Goal: Task Accomplishment & Management: Use online tool/utility

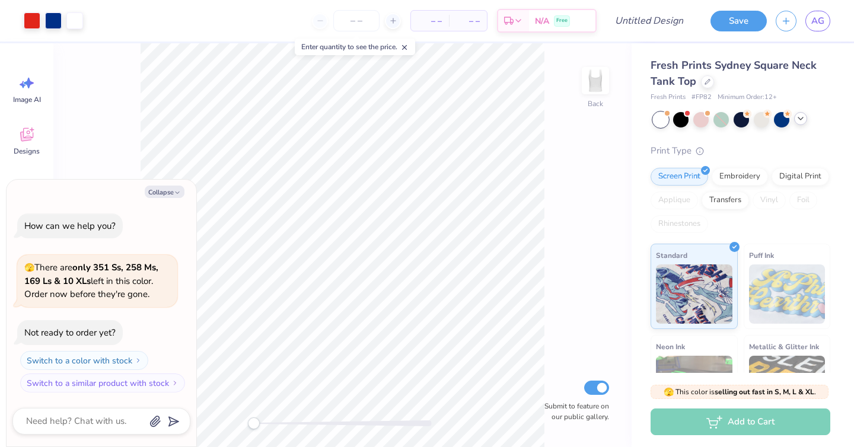
click at [799, 124] on div at bounding box center [800, 118] width 13 height 13
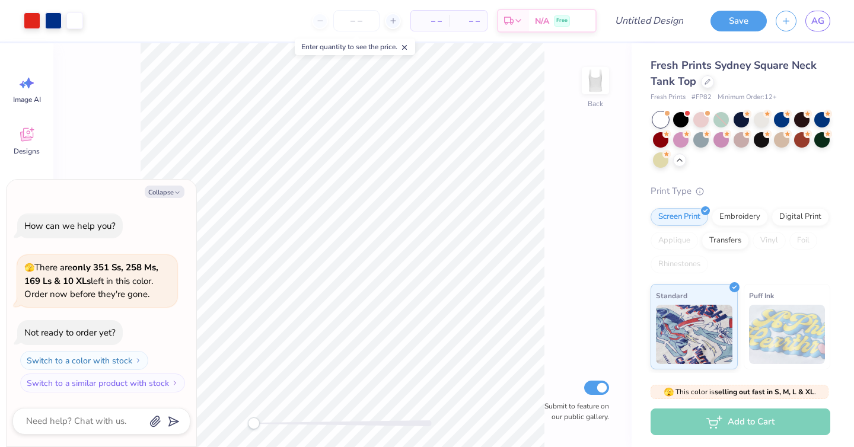
click at [682, 78] on span "Fresh Prints Sydney Square Neck Tank Top" at bounding box center [734, 73] width 166 height 30
click at [822, 116] on div at bounding box center [822, 118] width 15 height 15
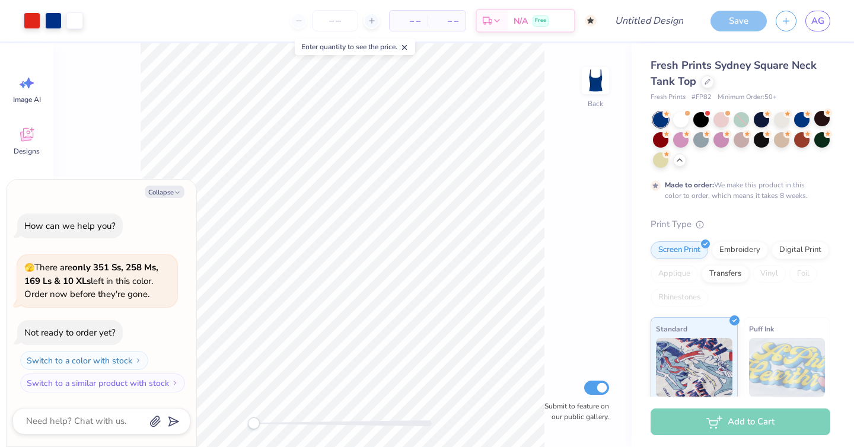
scroll to position [9, 0]
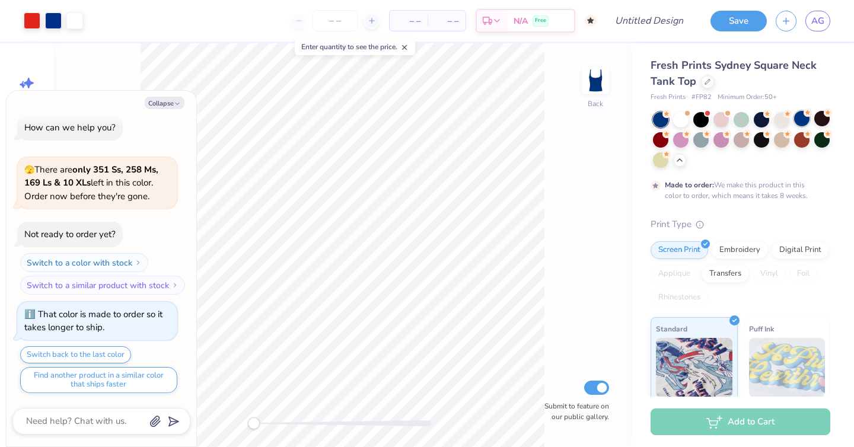
click at [805, 122] on div at bounding box center [801, 118] width 15 height 15
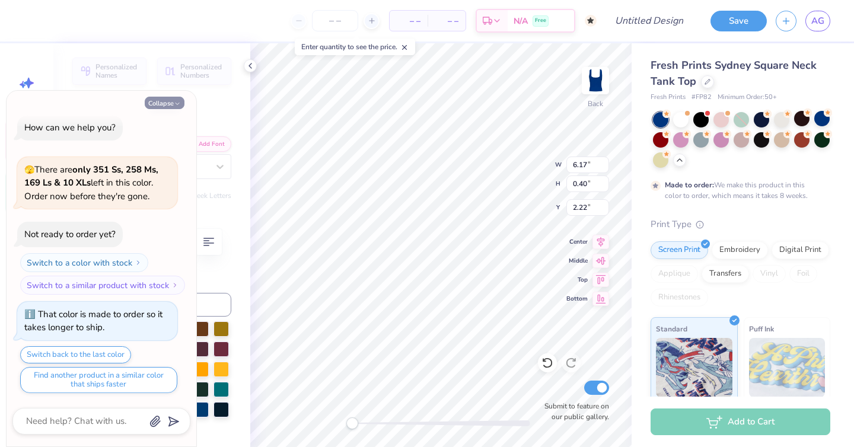
click at [170, 99] on button "Collapse" at bounding box center [165, 103] width 40 height 12
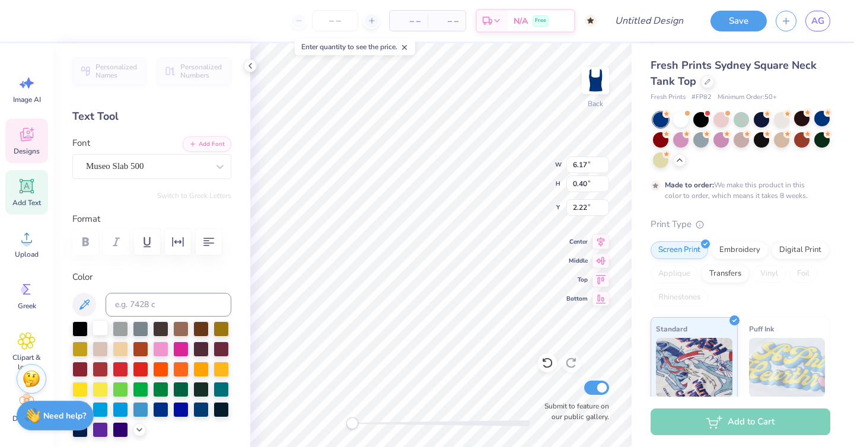
click at [100, 329] on div at bounding box center [100, 327] width 15 height 15
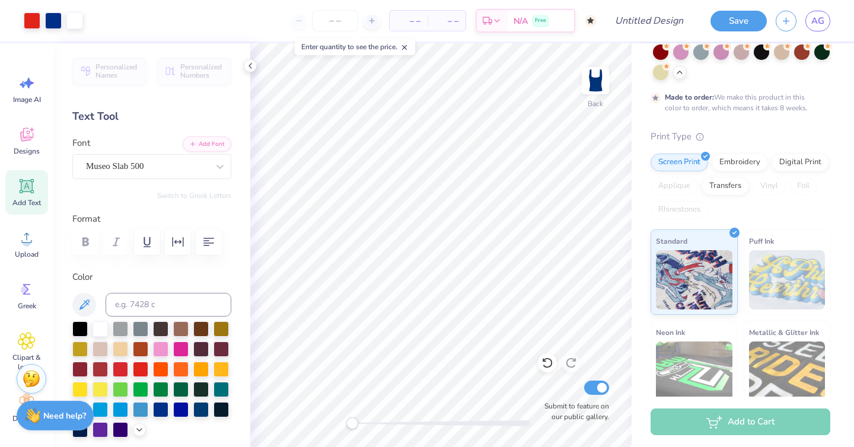
scroll to position [189, 0]
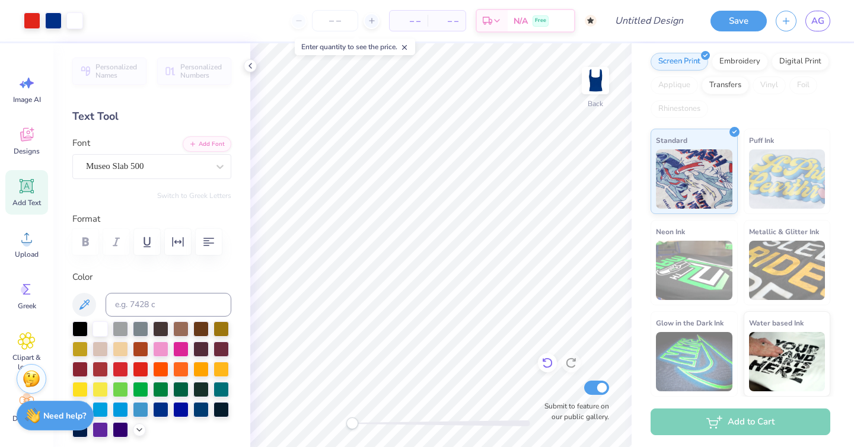
click at [546, 366] on icon at bounding box center [548, 363] width 12 height 12
click at [568, 360] on icon at bounding box center [571, 363] width 10 height 11
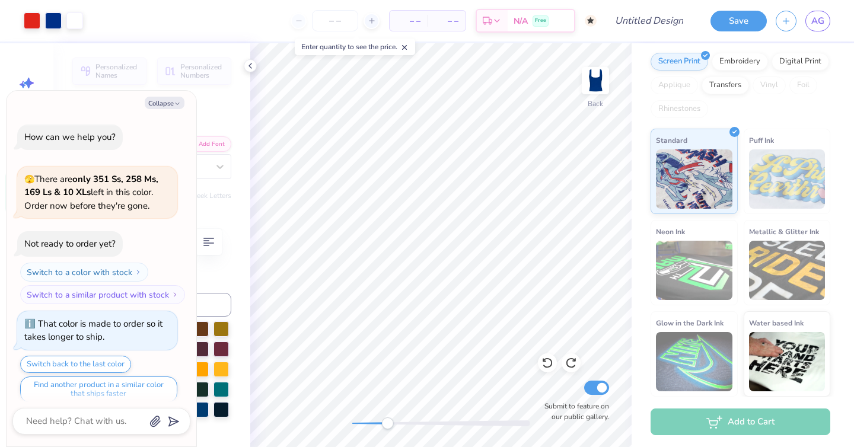
scroll to position [82, 0]
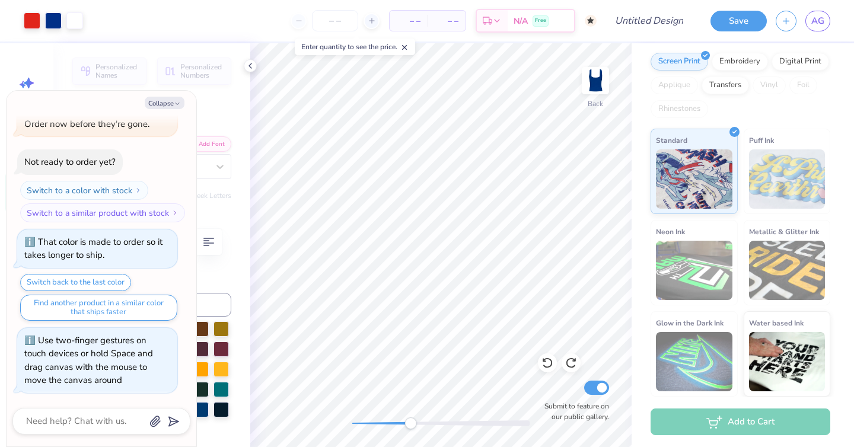
drag, startPoint x: 351, startPoint y: 425, endPoint x: 411, endPoint y: 425, distance: 59.9
click at [411, 425] on div "Accessibility label" at bounding box center [411, 424] width 12 height 12
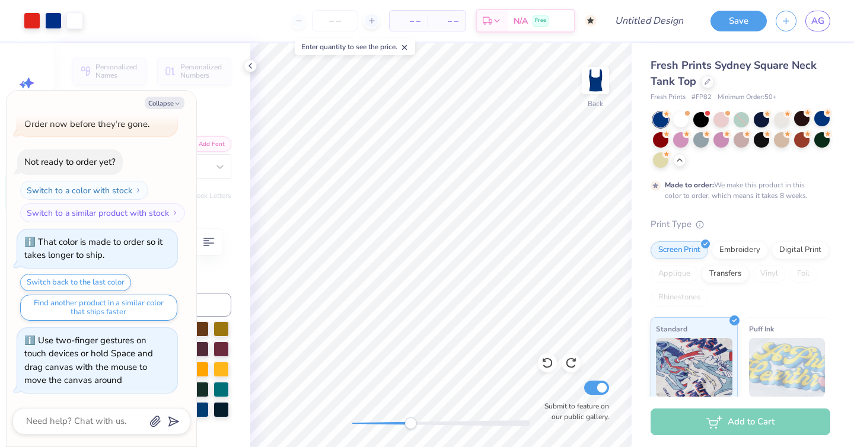
click at [809, 30] on div "AG" at bounding box center [818, 21] width 25 height 21
click at [810, 15] on link "AG" at bounding box center [818, 21] width 25 height 21
type textarea "x"
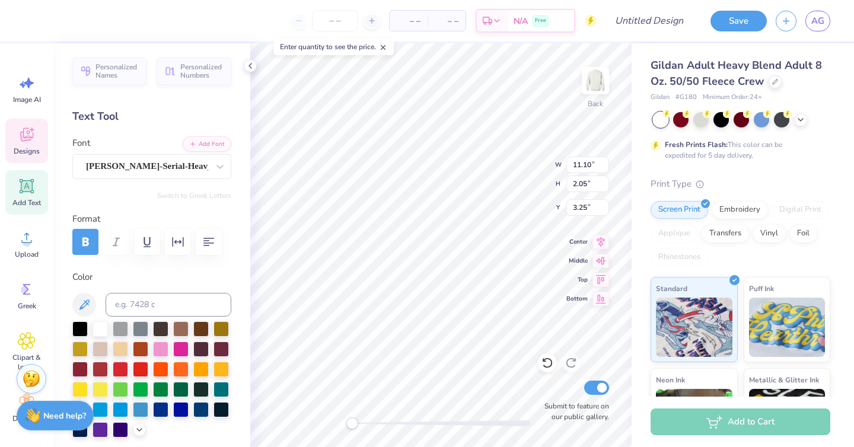
type textarea "Phi Alpha Delta"
type input "7.98"
type input "1.03"
type input "4.20"
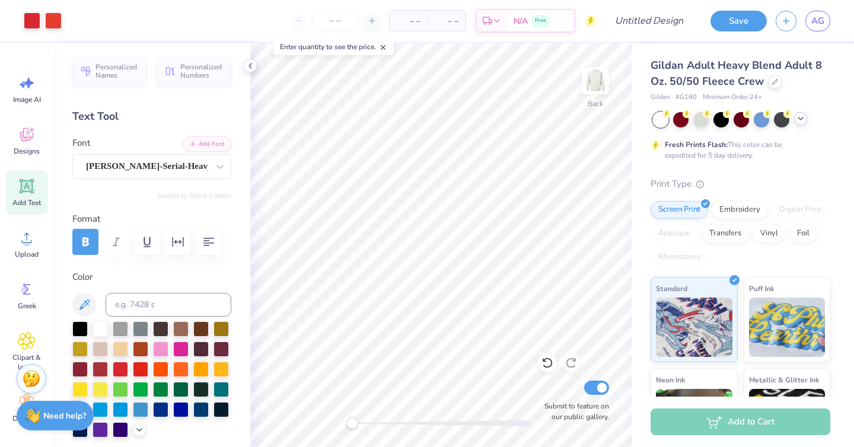
click at [798, 120] on icon at bounding box center [800, 118] width 9 height 9
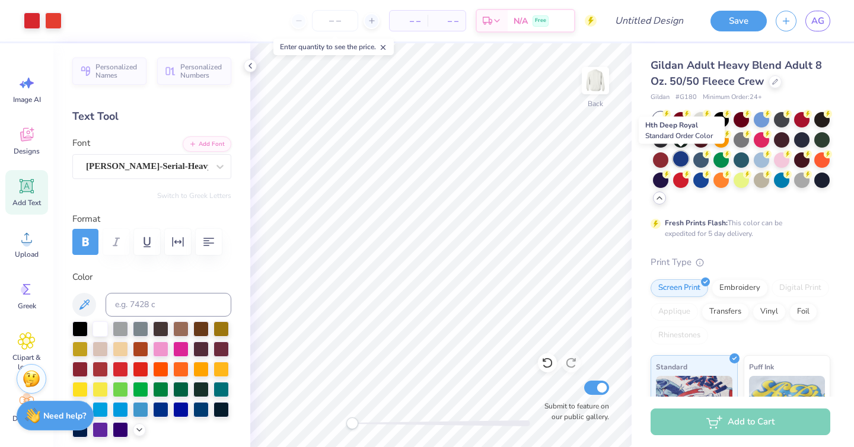
click at [683, 159] on div at bounding box center [680, 158] width 15 height 15
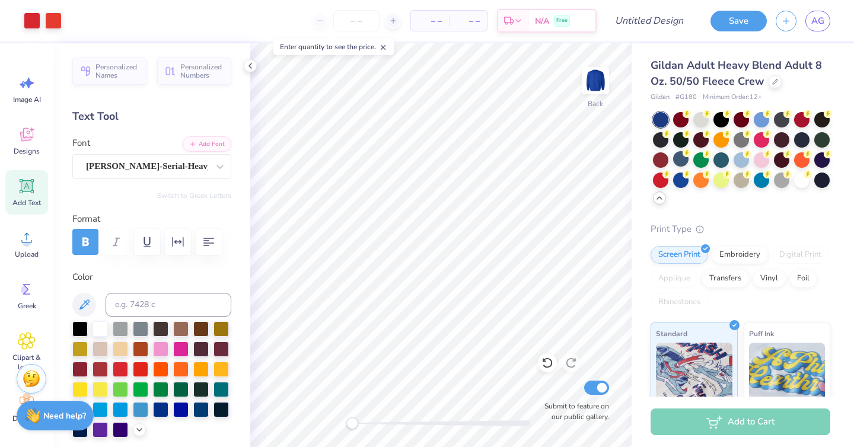
click at [710, 185] on div at bounding box center [741, 159] width 177 height 94
click at [727, 176] on circle at bounding box center [727, 173] width 8 height 8
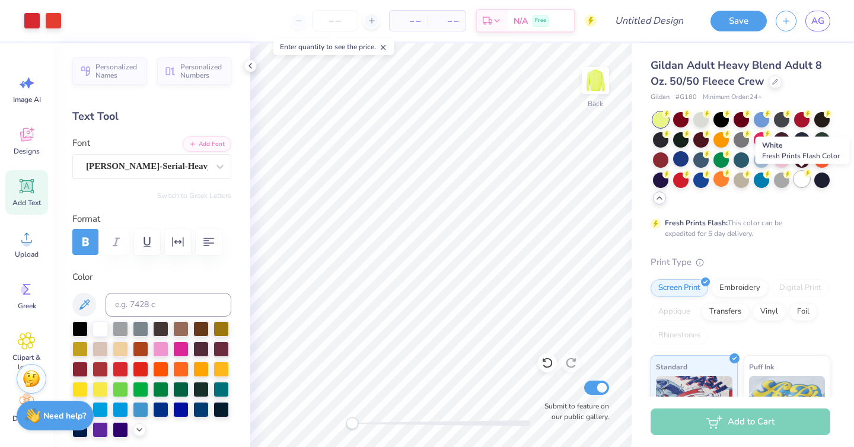
click at [810, 182] on div at bounding box center [801, 178] width 15 height 15
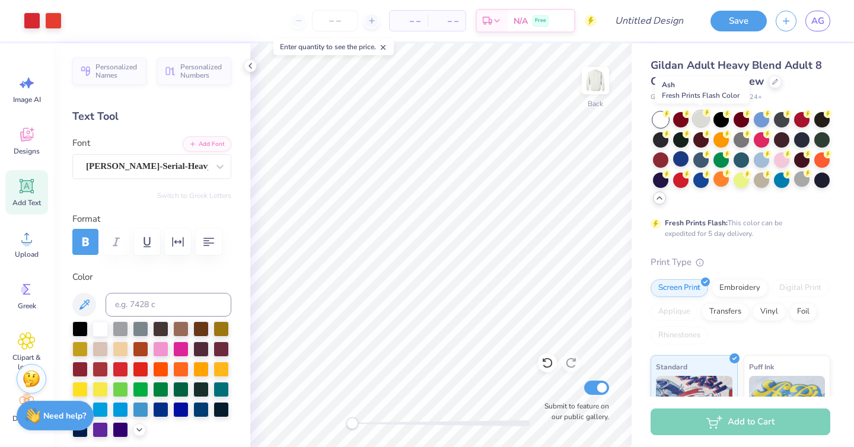
click at [698, 115] on div at bounding box center [701, 118] width 15 height 15
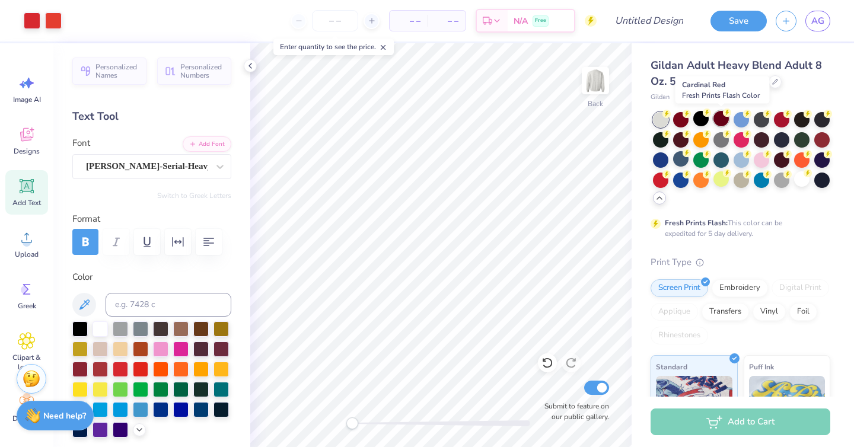
click at [727, 118] on div at bounding box center [721, 118] width 15 height 15
click at [705, 123] on div at bounding box center [701, 118] width 15 height 15
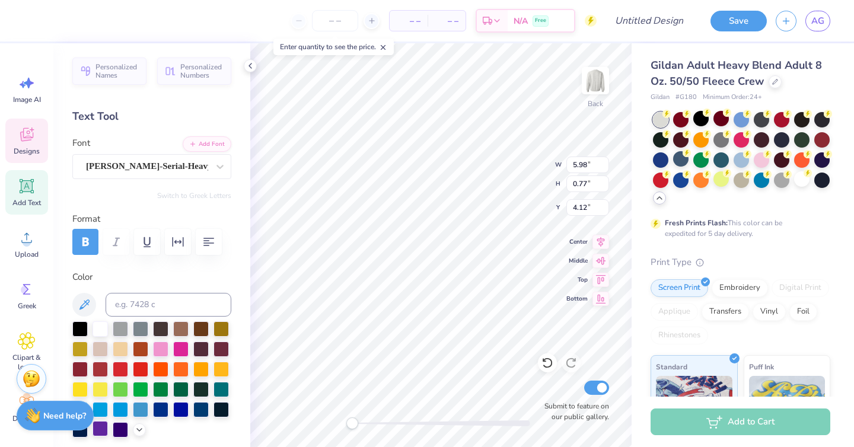
click at [101, 431] on div at bounding box center [100, 428] width 15 height 15
type input "3.66"
type input "1.26"
type input "5.60"
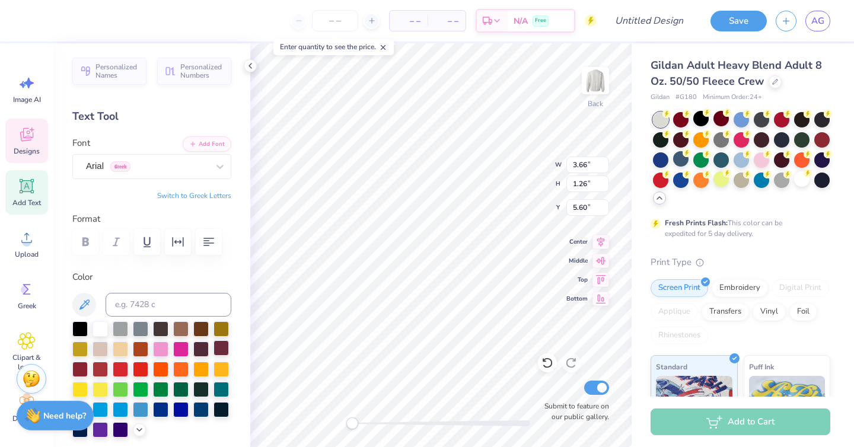
type textarea "EST. 1902"
click at [99, 431] on div at bounding box center [100, 428] width 15 height 15
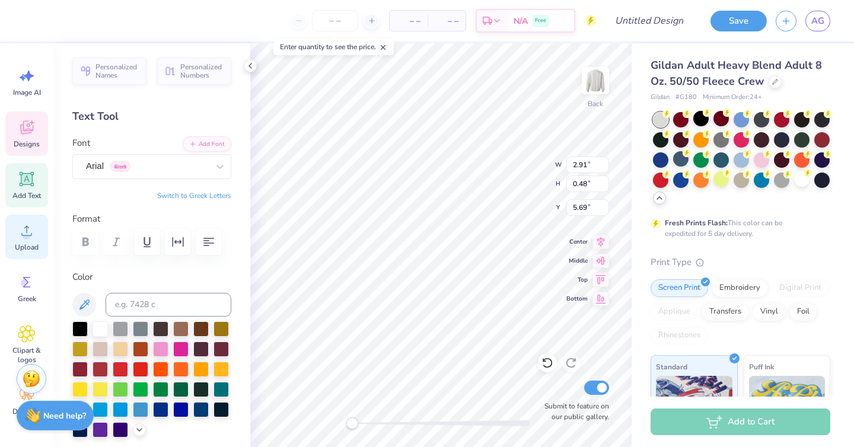
scroll to position [5, 0]
click at [31, 335] on icon at bounding box center [26, 336] width 17 height 18
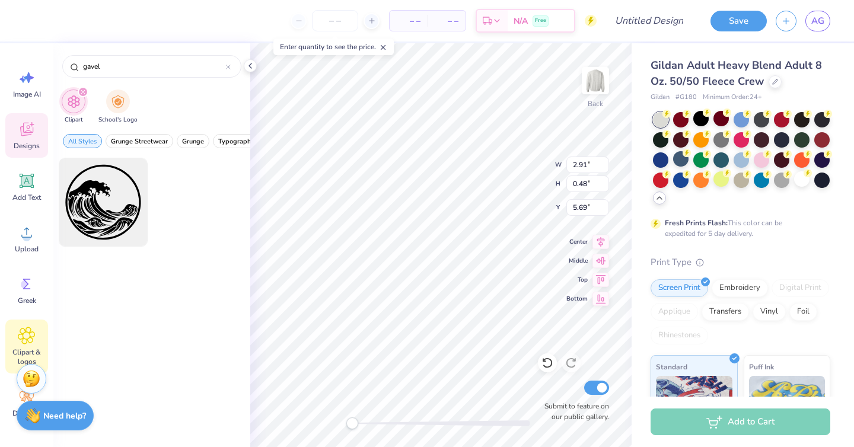
drag, startPoint x: 112, startPoint y: 72, endPoint x: 37, endPoint y: 58, distance: 76.0
click at [37, 58] on div "– – Per Item – – Total Est. Delivery N/A Free Design Title Save AG Image AI Des…" at bounding box center [427, 223] width 854 height 447
type input "a"
type input "law"
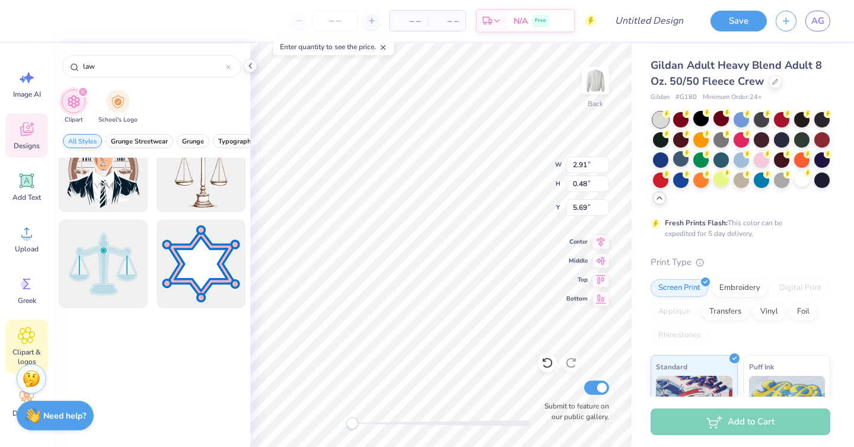
scroll to position [0, 0]
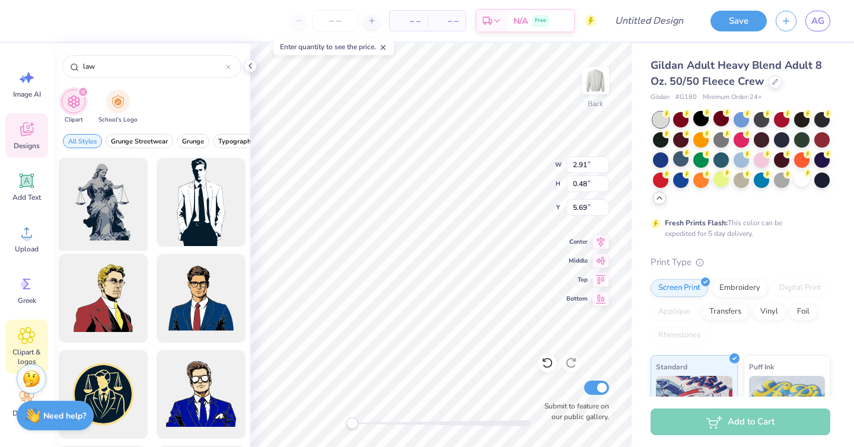
click at [115, 187] on div at bounding box center [103, 203] width 98 height 98
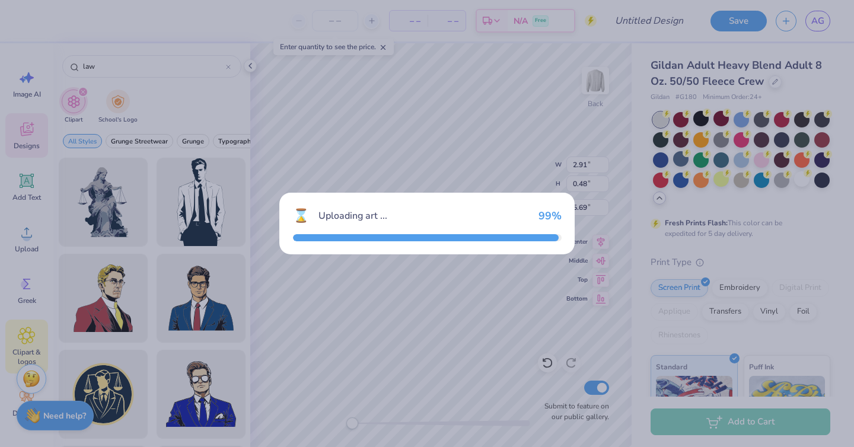
type input "13.23"
type input "18.00"
type input "3.00"
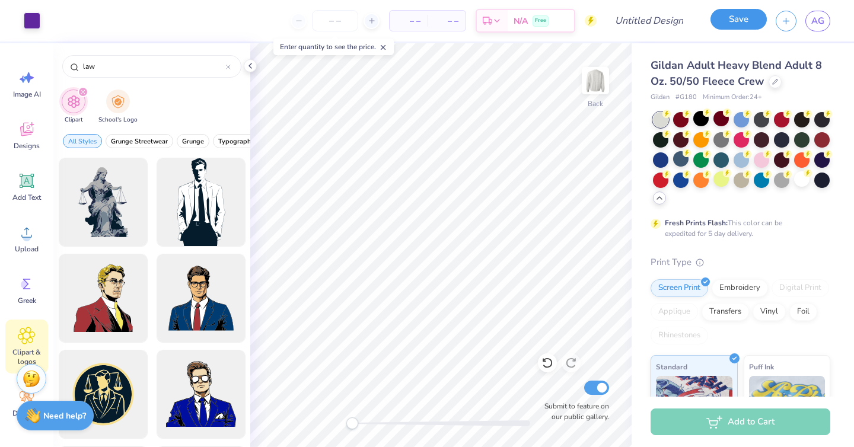
click at [735, 21] on button "Save" at bounding box center [739, 19] width 56 height 21
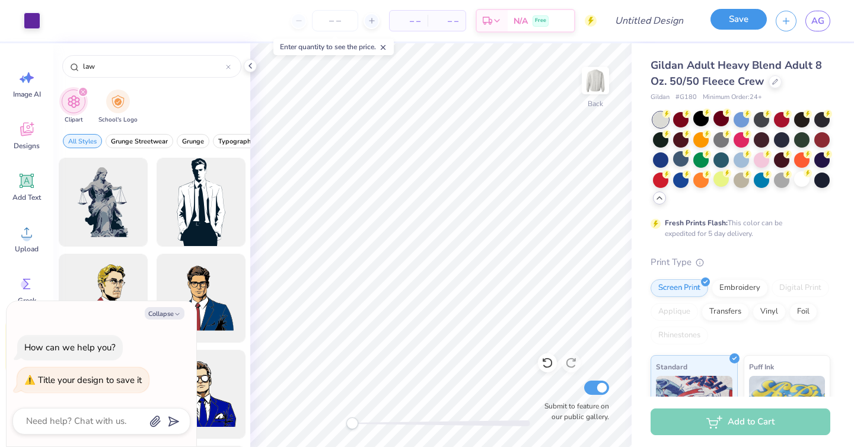
click at [748, 10] on button "Save" at bounding box center [739, 19] width 56 height 21
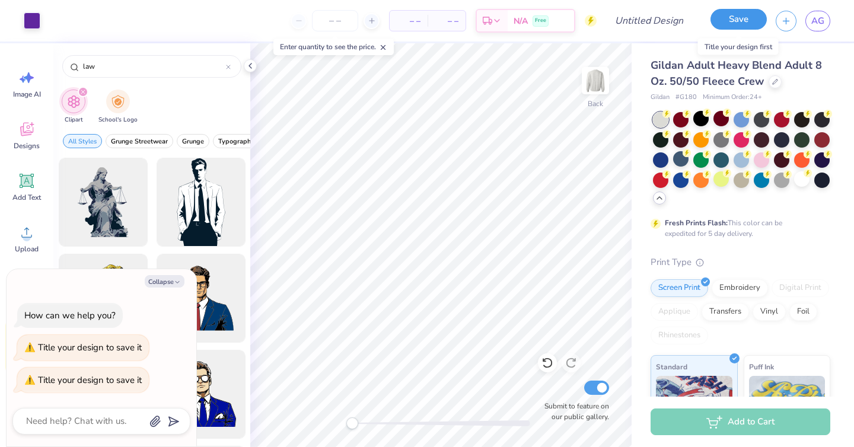
click at [753, 23] on button "Save" at bounding box center [739, 19] width 56 height 21
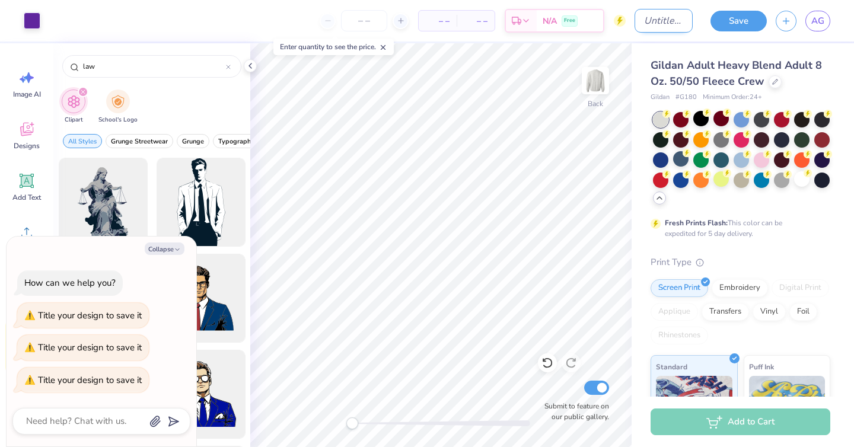
type textarea "x"
click at [651, 21] on input "Design Title" at bounding box center [664, 21] width 58 height 24
type input "p"
type textarea "x"
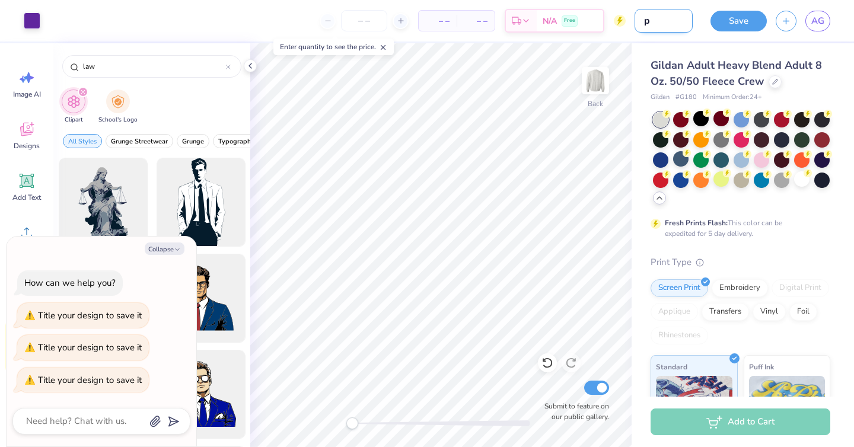
type input "pa"
type textarea "x"
type input "pad"
type textarea "x"
type input "pad"
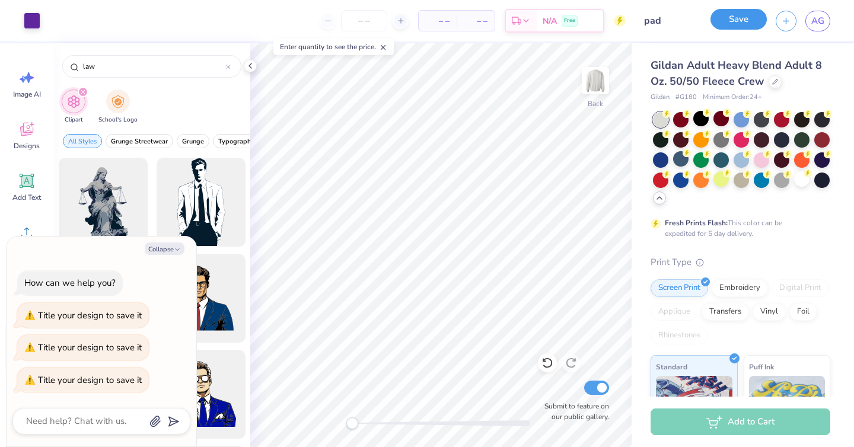
click at [724, 23] on button "Save" at bounding box center [739, 19] width 56 height 21
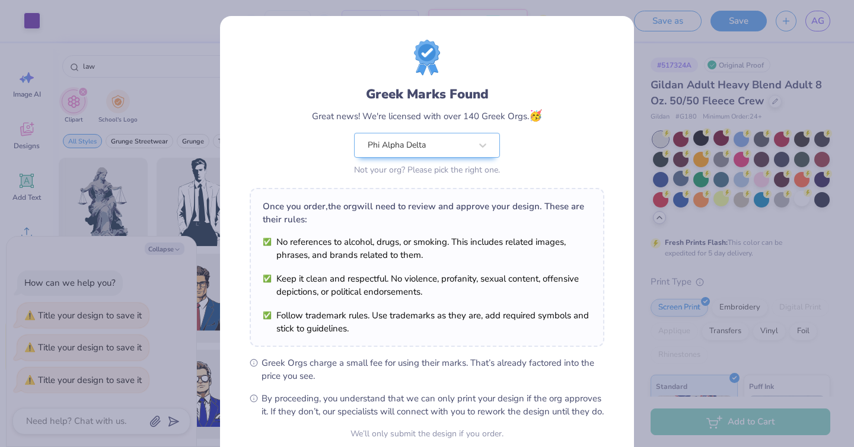
scroll to position [108, 0]
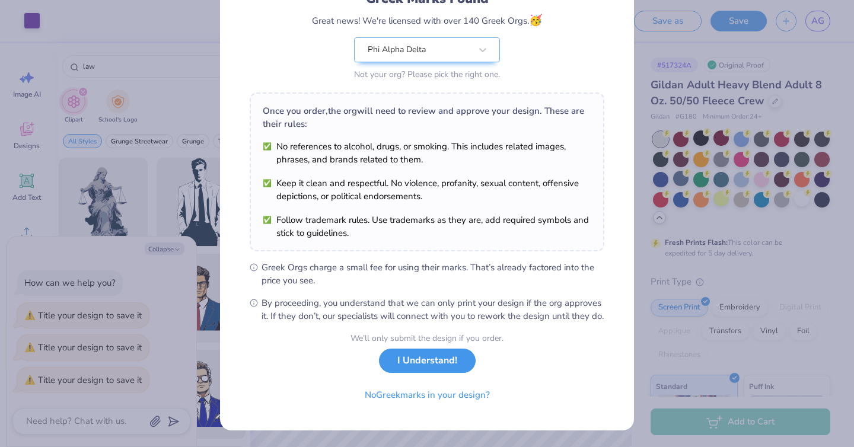
click at [418, 363] on button "I Understand!" at bounding box center [427, 361] width 97 height 24
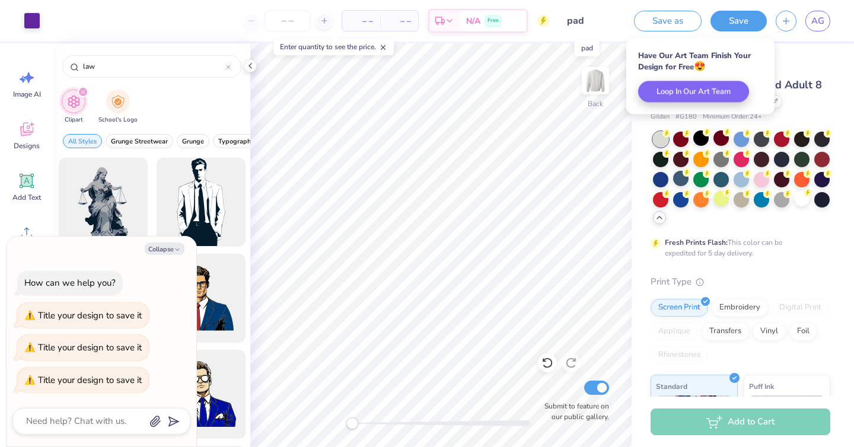
type textarea "x"
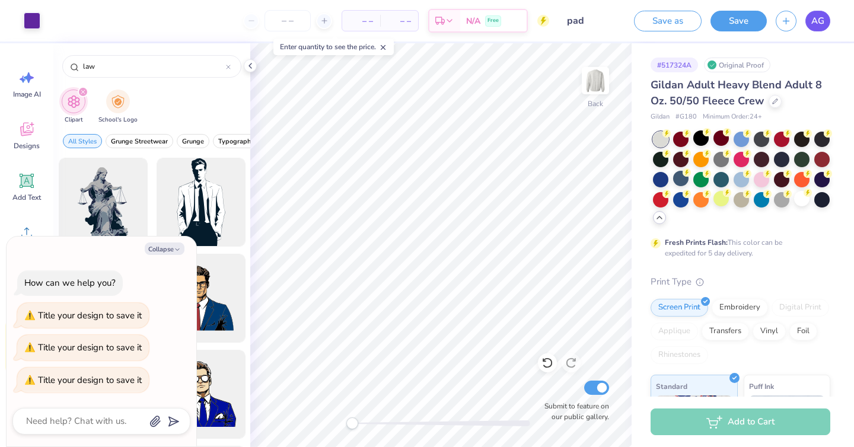
click at [818, 17] on span "AG" at bounding box center [818, 21] width 13 height 14
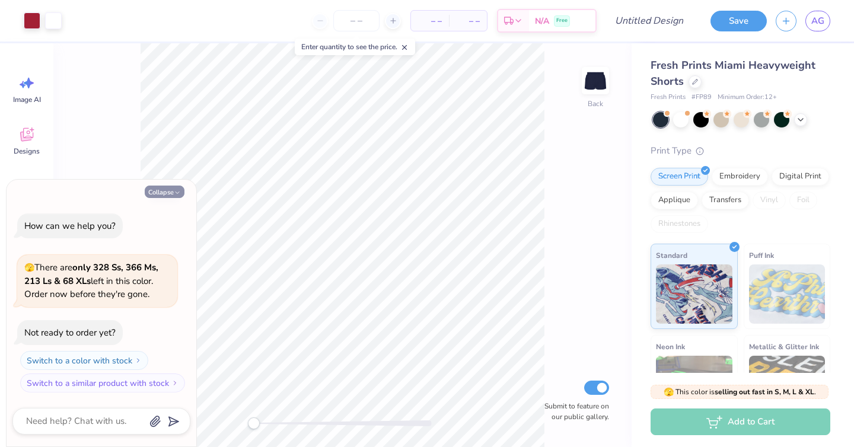
click at [166, 186] on button "Collapse" at bounding box center [165, 192] width 40 height 12
type textarea "x"
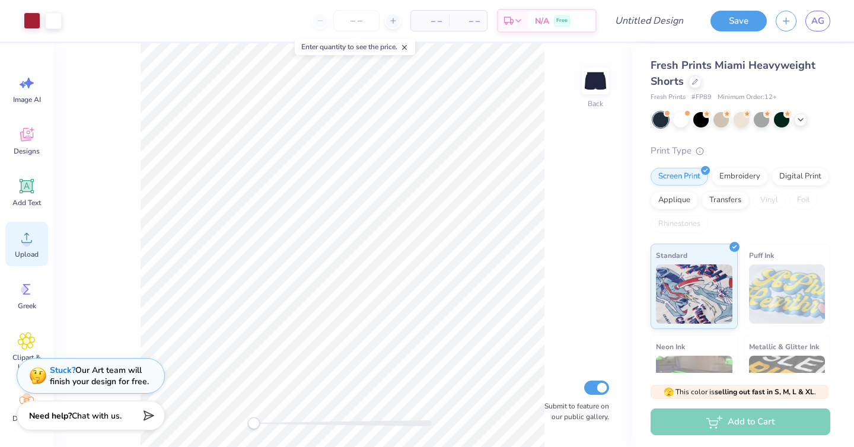
scroll to position [7, 0]
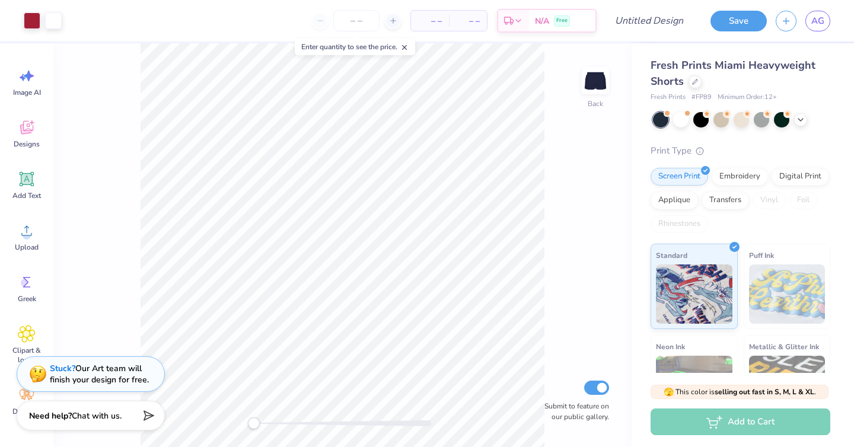
click at [88, 386] on div "Stuck? Our Art team will finish your design for free." at bounding box center [91, 375] width 148 height 36
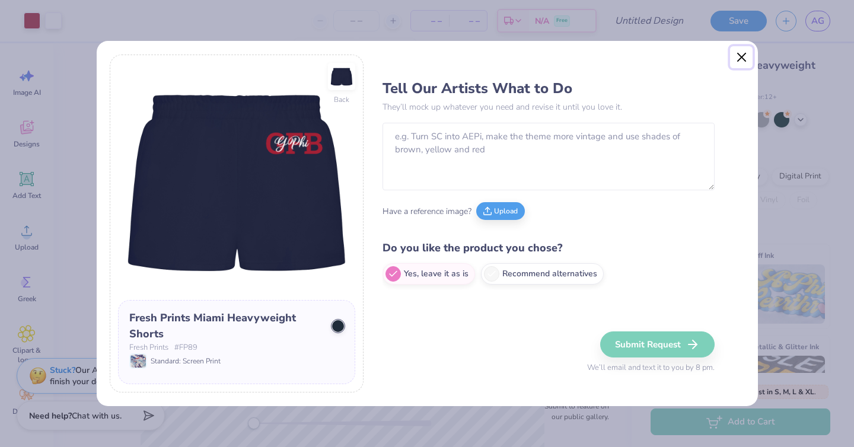
click at [749, 53] on button "Close" at bounding box center [741, 57] width 23 height 23
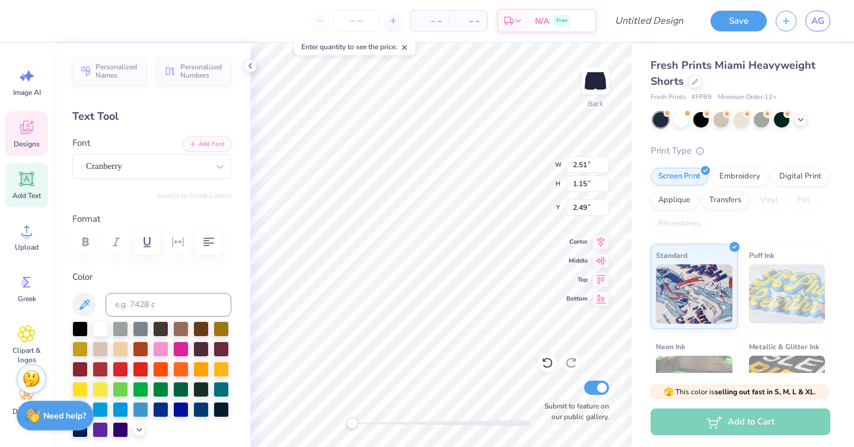
scroll to position [0, 0]
type textarea "Phi Alpha Delta"
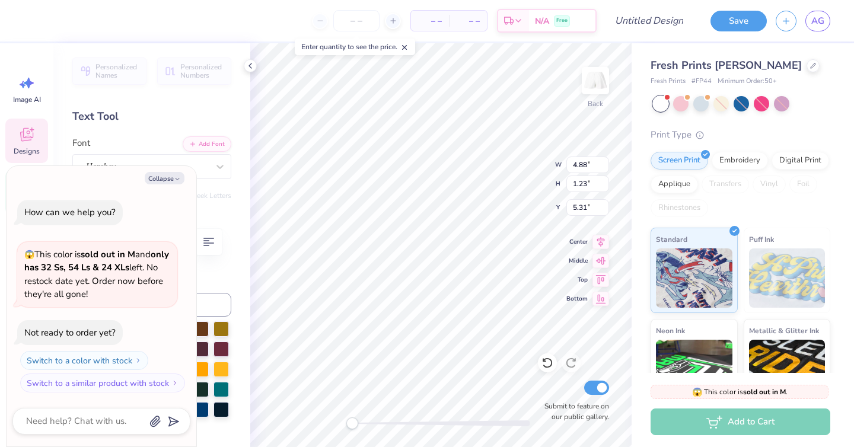
type textarea "x"
type textarea "Alpha"
type textarea "x"
type textarea "Alpha"
type textarea "x"
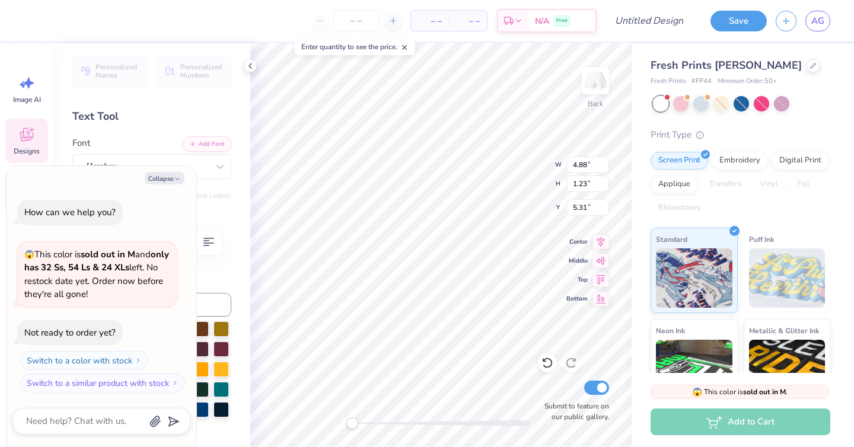
type textarea "Alph"
type textarea "x"
type textarea "Alp"
type textarea "x"
type textarea "Al"
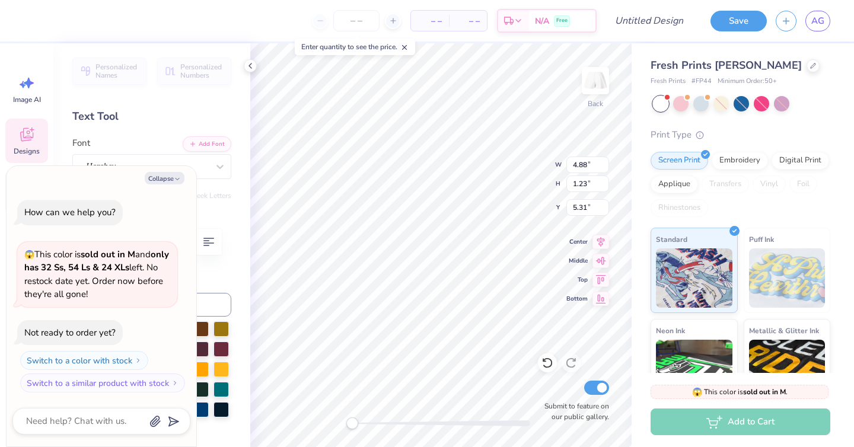
type textarea "x"
type textarea "A"
type textarea "x"
type textarea "P"
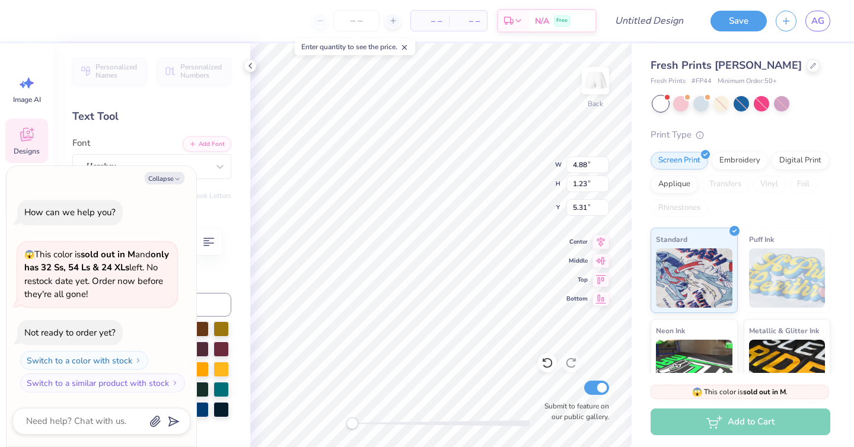
type textarea "x"
type textarea "Ph"
type textarea "x"
type textarea "Phi"
type textarea "x"
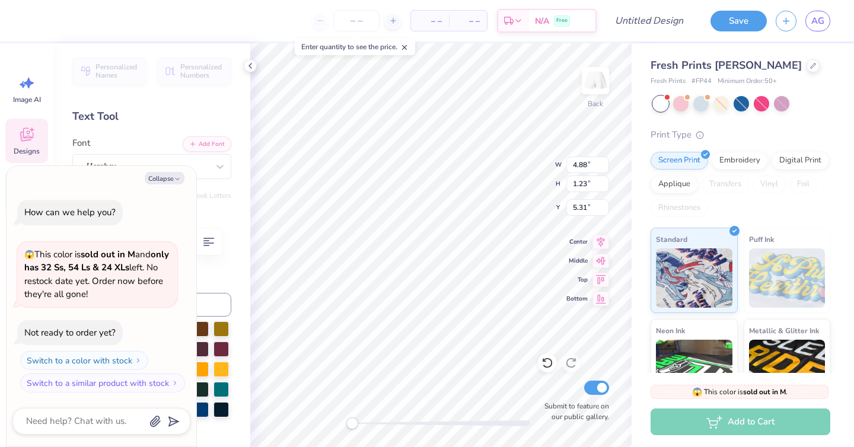
type textarea "Phi A"
type textarea "x"
type textarea "Phi Al"
type textarea "x"
type textarea "Phi Alp"
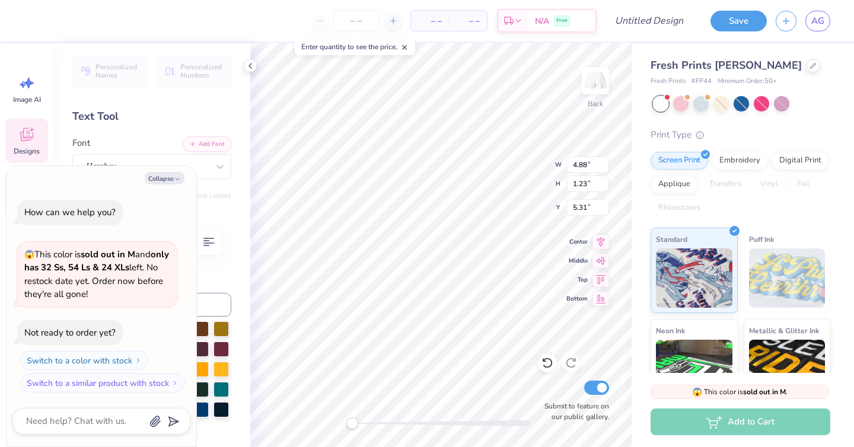
type textarea "x"
type textarea "Phi Alph"
type textarea "x"
type textarea "Phi Alpha"
type textarea "x"
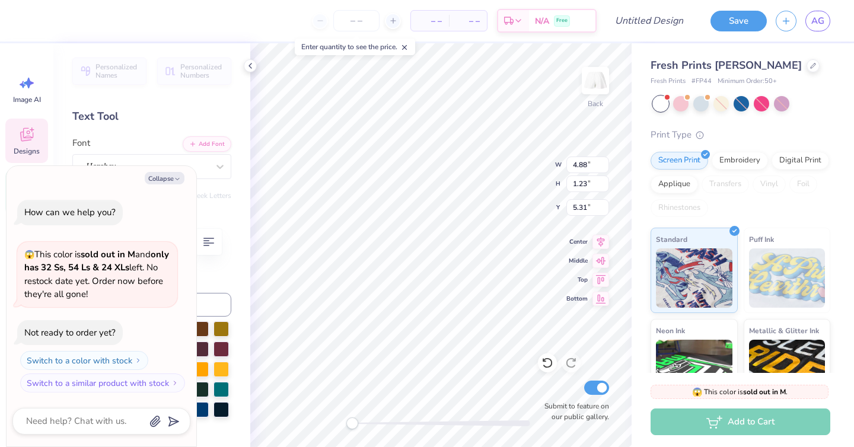
type textarea "Phi Alpha"
type textarea "x"
type textarea "Phi Alpha D"
type textarea "x"
type textarea "Phi Alpha De"
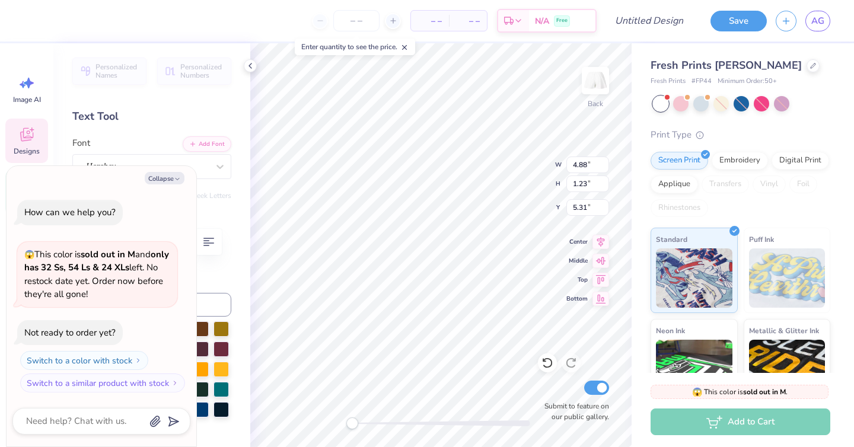
type textarea "x"
type textarea "Phi Alpha Del"
type textarea "x"
type textarea "Phi Alpha Delt"
type textarea "x"
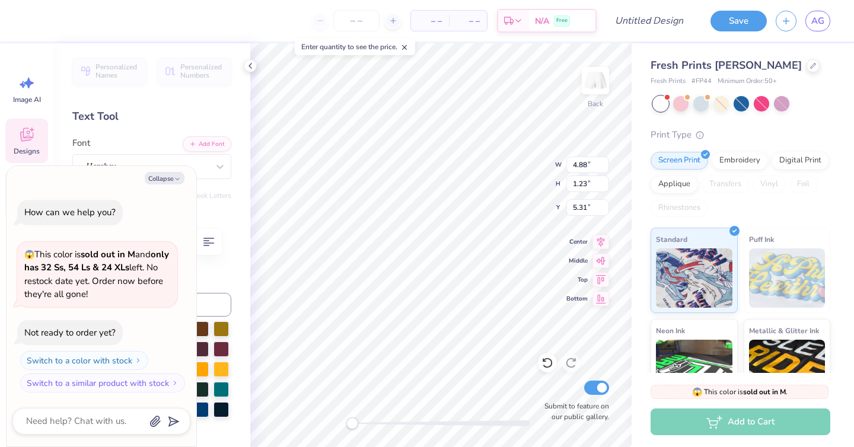
type textarea "Phi Alpha Delta"
drag, startPoint x: 346, startPoint y: 424, endPoint x: 374, endPoint y: 422, distance: 27.3
click at [374, 422] on div "Accessibility label" at bounding box center [374, 424] width 12 height 12
type textarea "x"
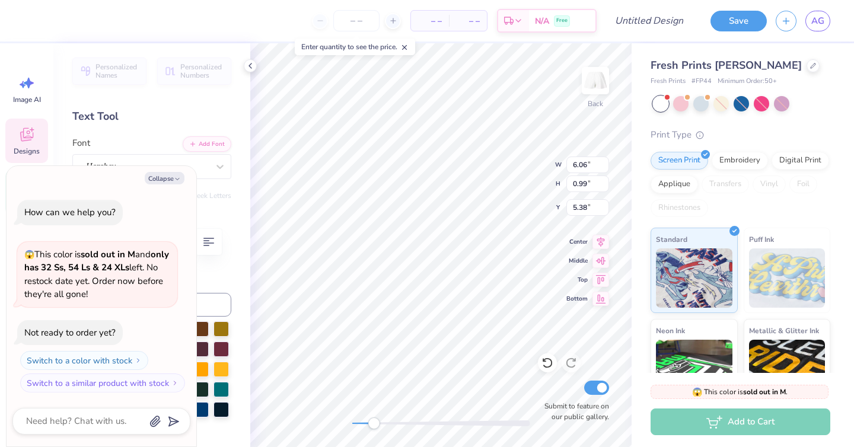
type input "1.67"
type input "0.20"
type input "6.57"
type textarea "x"
type input "3.76"
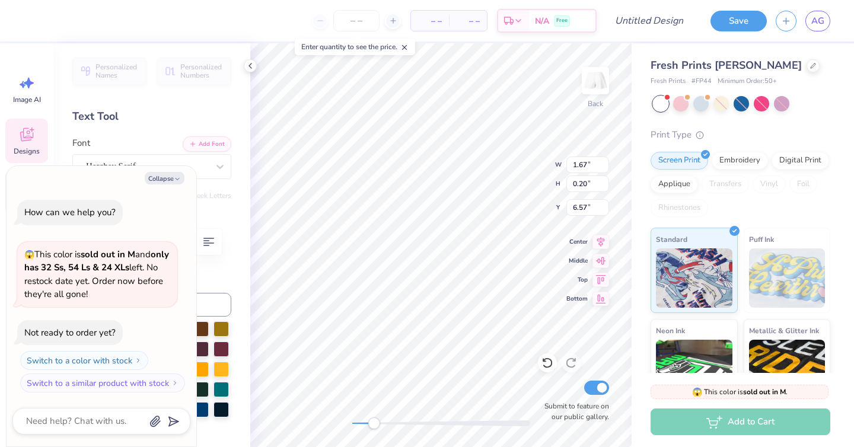
type input "0.56"
type input "6.85"
type textarea "x"
type input "1.67"
type input "0.20"
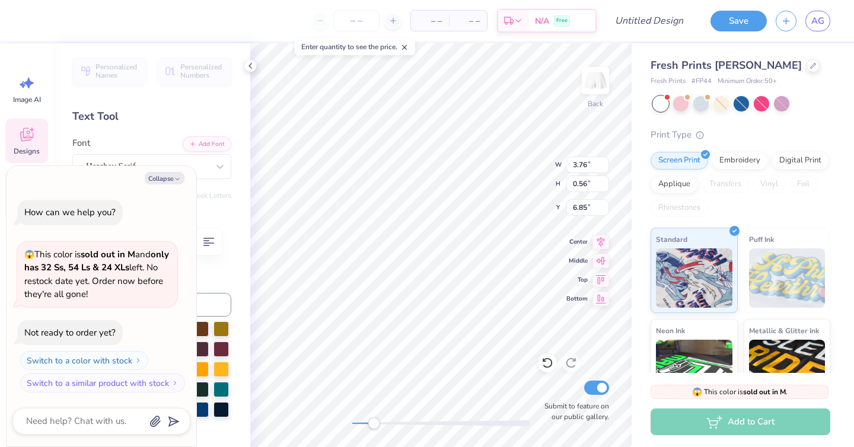
type input "6.57"
type textarea "x"
type textarea "E S T . 1 8 7"
type textarea "x"
type textarea "E S T . 1 8 7"
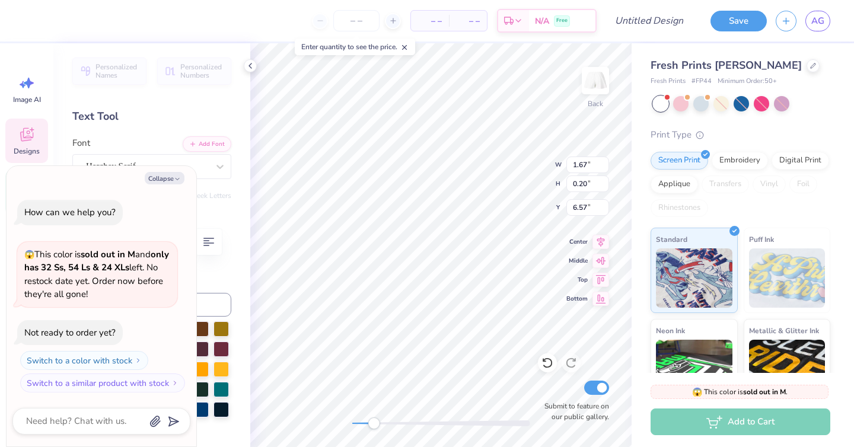
type textarea "x"
type textarea "E S T . 1 8"
type textarea "x"
type textarea "E S T . 1 8"
type textarea "x"
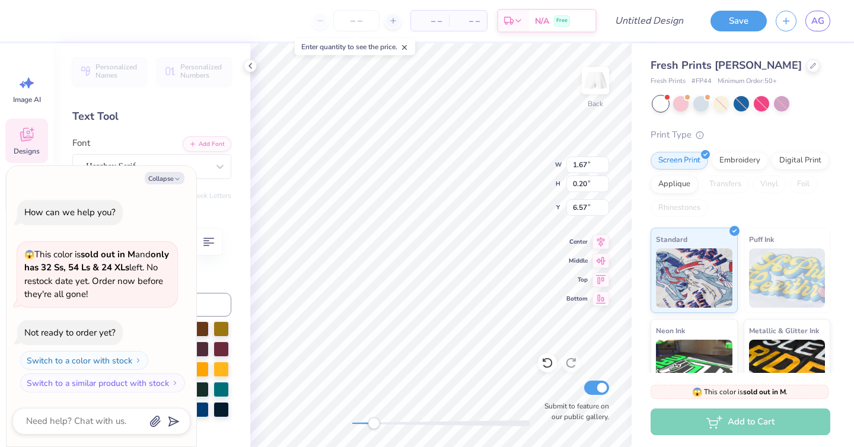
type textarea "E S T . 1 9"
type textarea "x"
type textarea "E S T . 1 90"
type textarea "x"
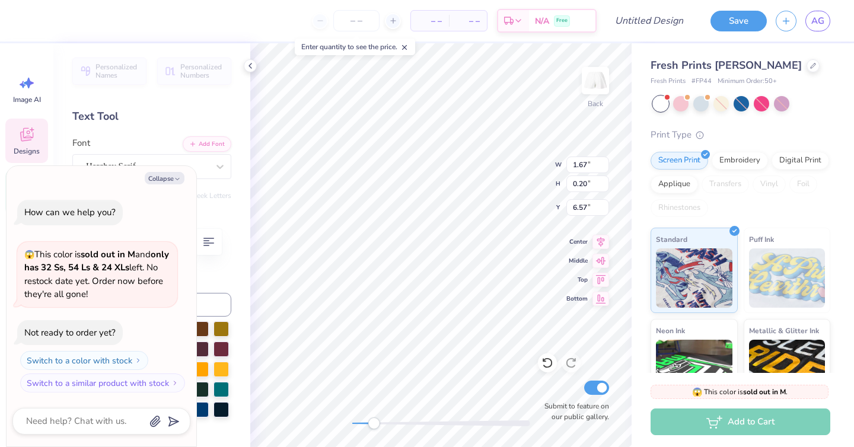
type textarea "E S T . 1 902"
type textarea "x"
type input "3.76"
type input "0.56"
type input "6.85"
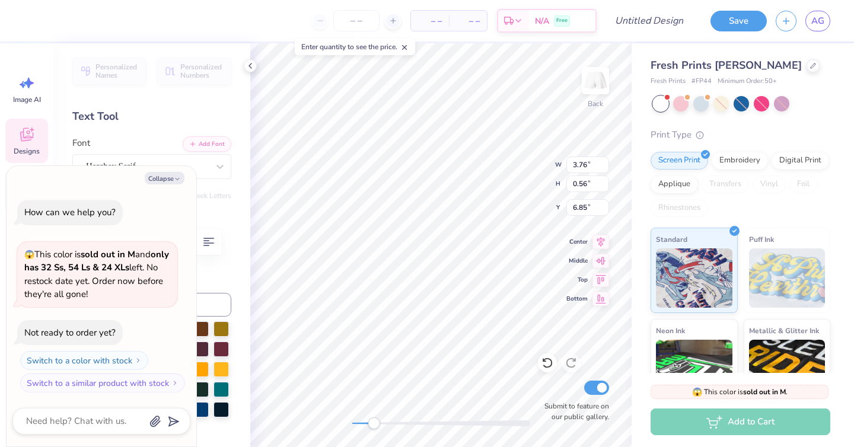
type textarea "x"
type textarea "MICHIGAN"
type textarea "x"
type textarea "MICHIGAN"
type textarea "x"
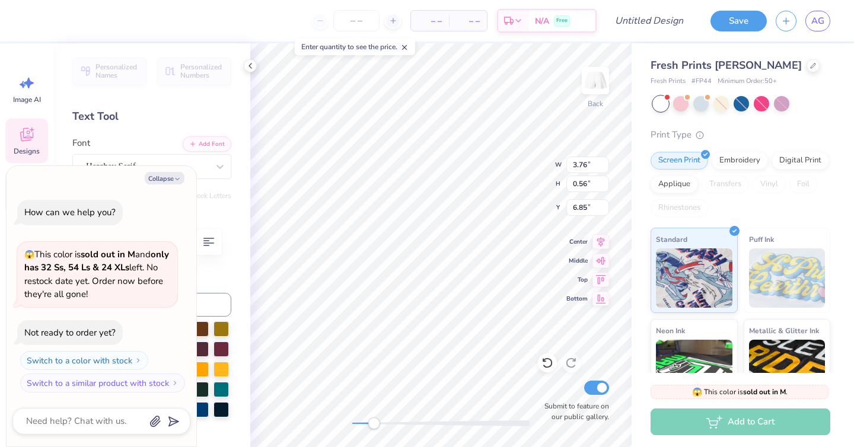
type textarea "MICHIGA"
type textarea "x"
type textarea "MICHIG"
type textarea "x"
type textarea "MICHI"
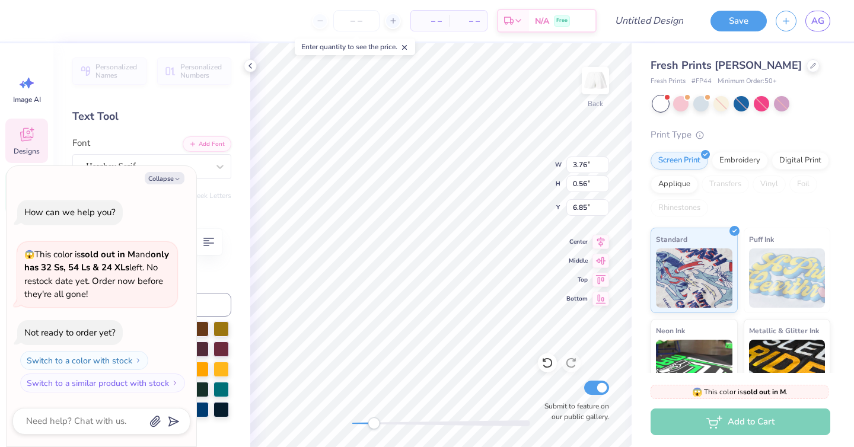
scroll to position [0, 1]
type textarea "x"
type textarea "MICH"
type textarea "x"
type textarea "MIC"
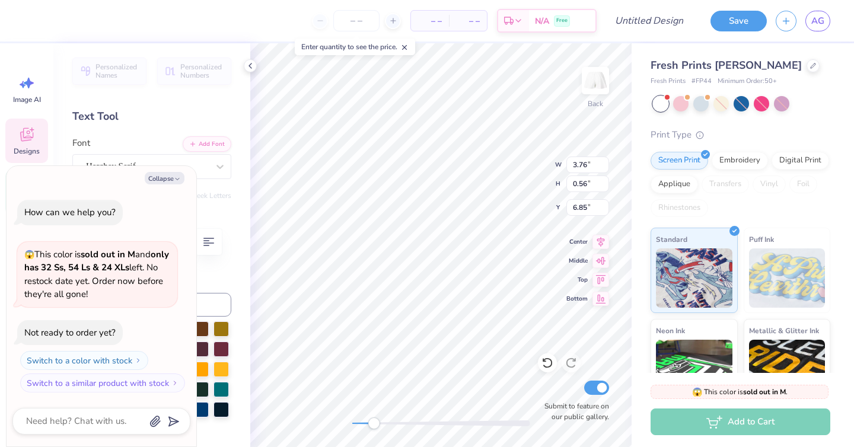
scroll to position [0, 0]
type textarea "x"
type textarea "MI"
type textarea "x"
type textarea "M"
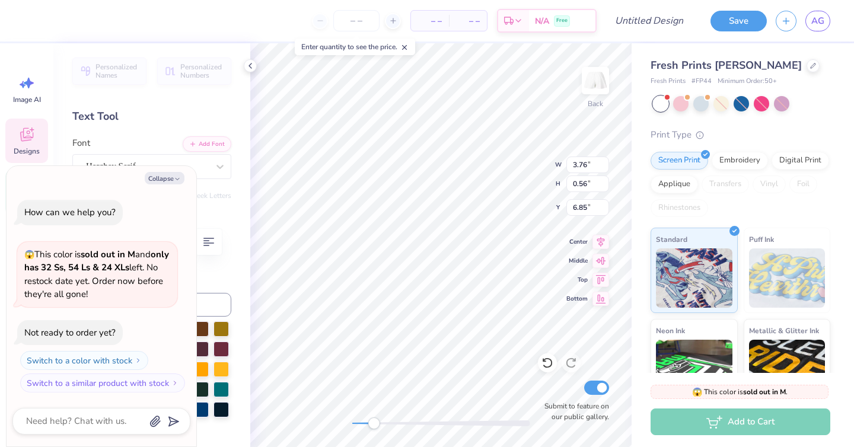
type textarea "x"
type textarea "u"
type textarea "x"
type textarea "un"
type textarea "x"
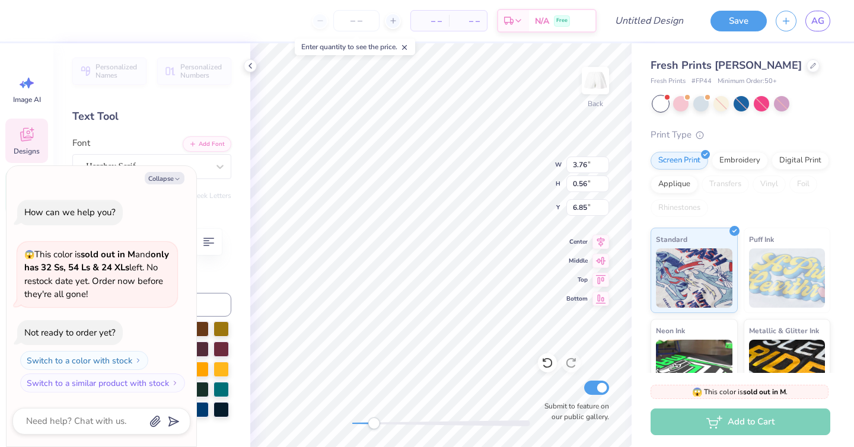
type textarea "univ"
type textarea "x"
type textarea "univer"
type textarea "x"
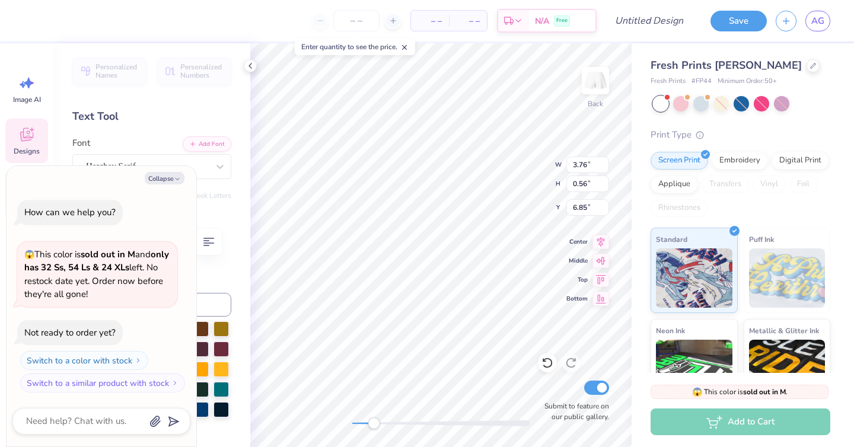
type textarea "University"
type textarea "x"
type textarea "University o"
type textarea "x"
type textarea "University of"
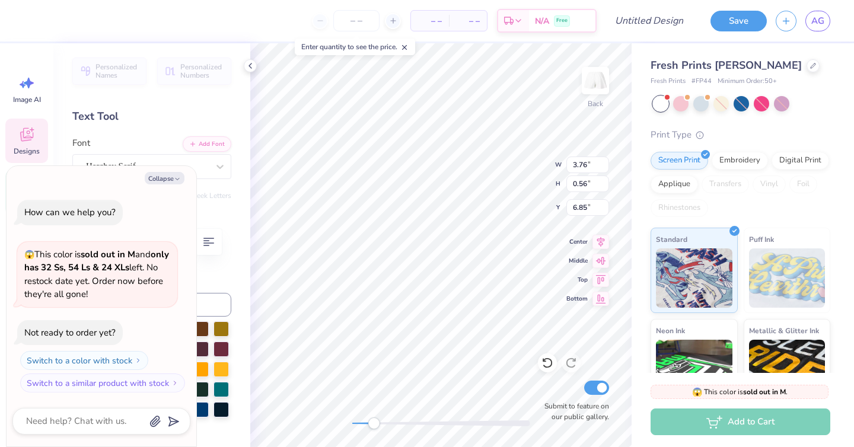
type textarea "x"
type textarea "University of"
type textarea "x"
type textarea "University of il"
type textarea "x"
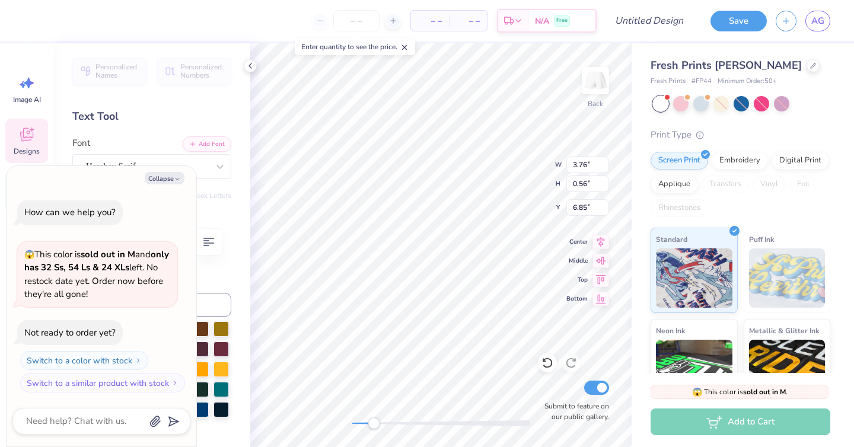
type textarea "University of ill"
type textarea "x"
type textarea "University of illin"
type textarea "x"
type textarea "University of illino"
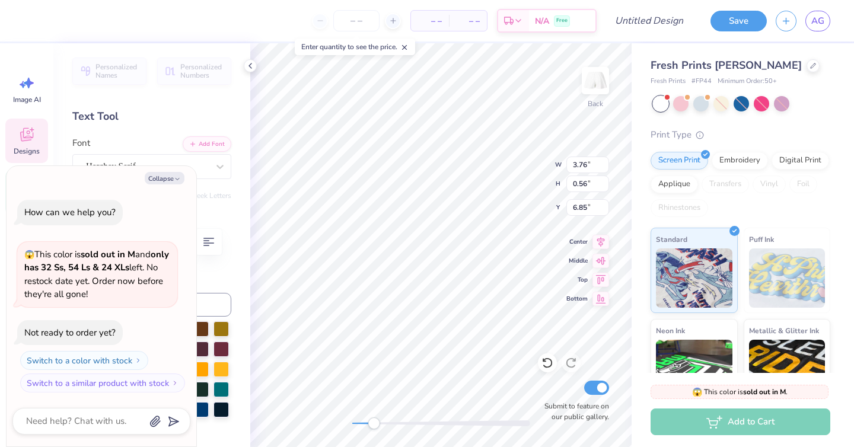
type textarea "x"
type textarea "University of illinoi"
type textarea "x"
type textarea "University of illinois"
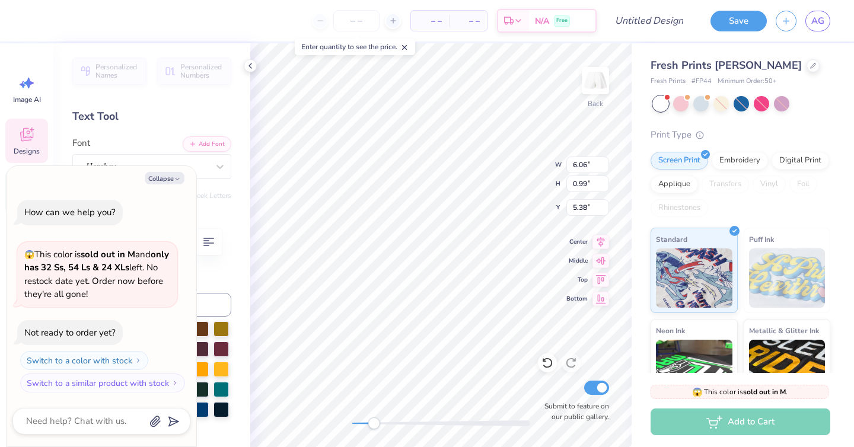
click at [170, 170] on div "Collapse How can we help you? 😱 This color is sold out in M and only has 32 Ss,…" at bounding box center [102, 306] width 190 height 281
click at [170, 175] on button "Collapse" at bounding box center [165, 178] width 40 height 12
type textarea "x"
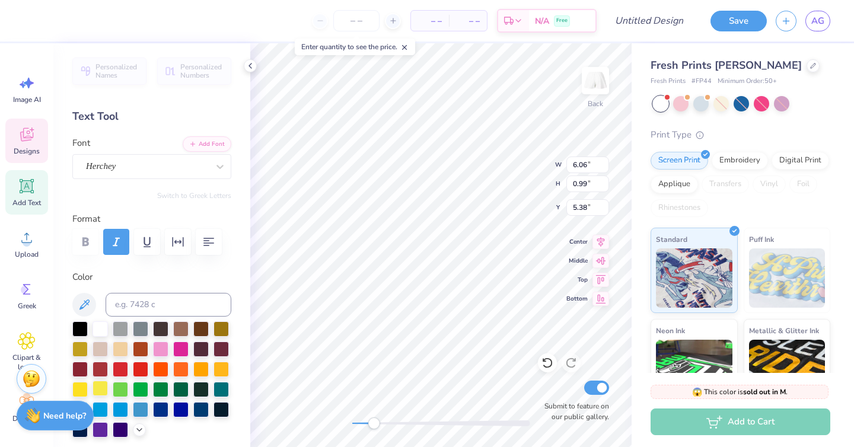
scroll to position [27, 0]
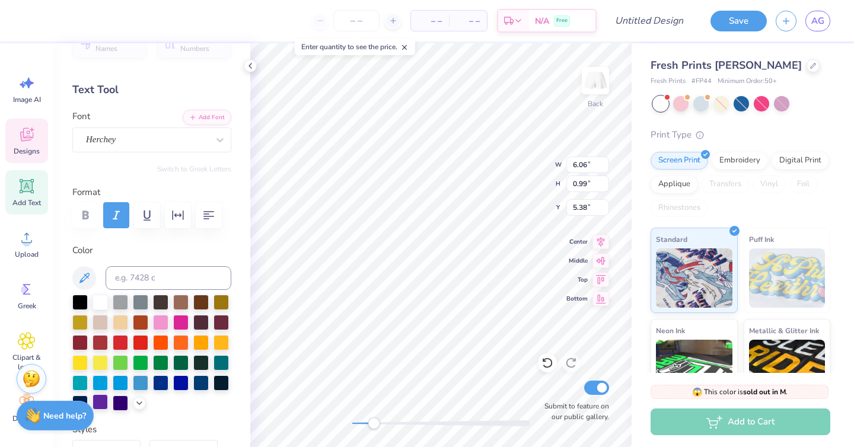
click at [105, 407] on div at bounding box center [100, 402] width 15 height 15
type input "5.46"
type input "0.65"
type input "6.80"
click at [98, 399] on div at bounding box center [100, 402] width 15 height 15
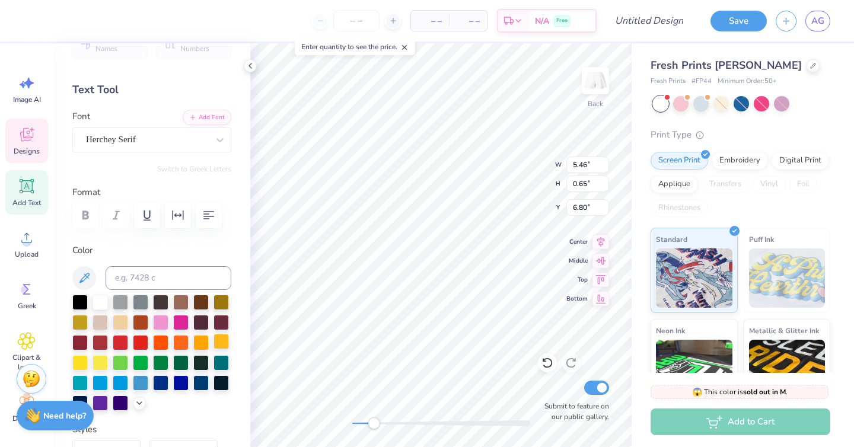
type input "6.06"
type input "0.99"
type input "5.38"
type input "5.46"
type input "0.65"
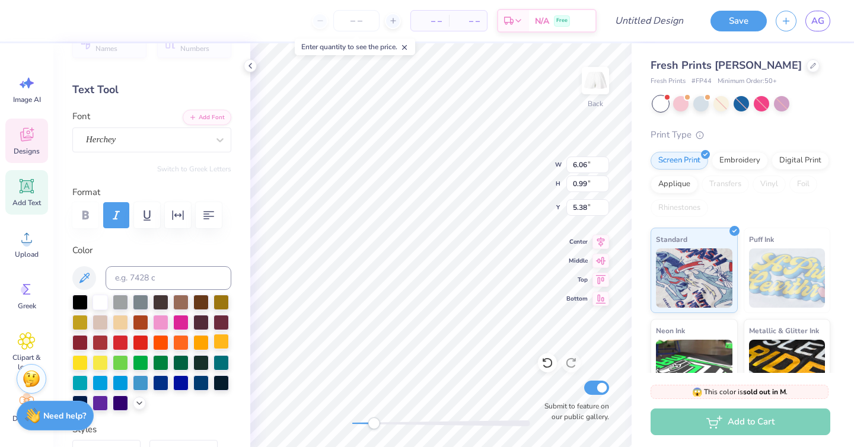
type input "6.82"
click at [104, 402] on div at bounding box center [100, 402] width 15 height 15
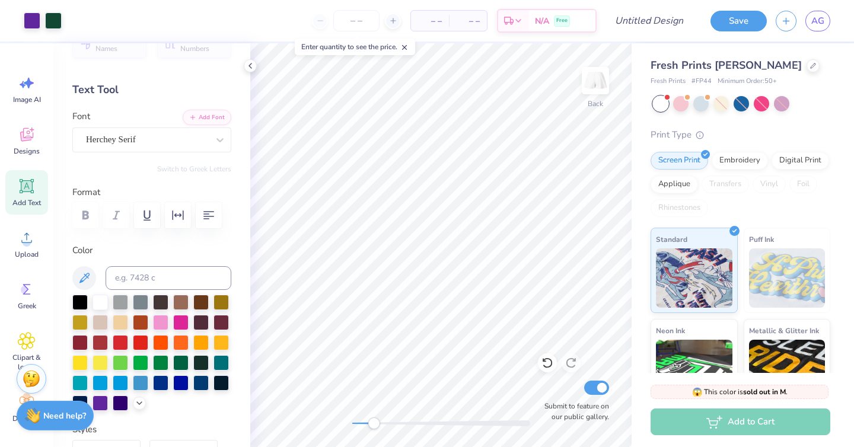
click at [637, 333] on div "Art colors – – Per Item – – Total Est. Delivery N/A Free Design Title Save AG I…" at bounding box center [427, 223] width 854 height 447
click at [636, 307] on div "Art colors – – Per Item – – Total Est. Delivery N/A Free Design Title Save AG I…" at bounding box center [427, 223] width 854 height 447
type input "5.37"
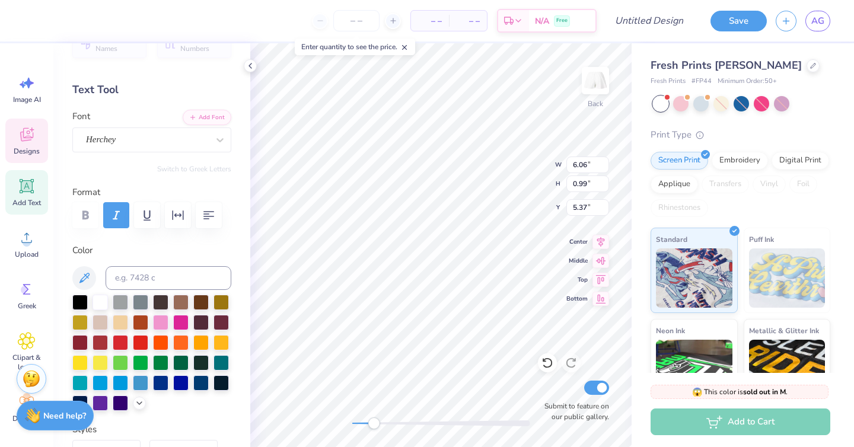
click at [634, 254] on div "– – Per Item – – Total Est. Delivery N/A Free Design Title Save AG Image AI Des…" at bounding box center [427, 223] width 854 height 447
click at [180, 126] on div "Font Herchey" at bounding box center [151, 131] width 159 height 43
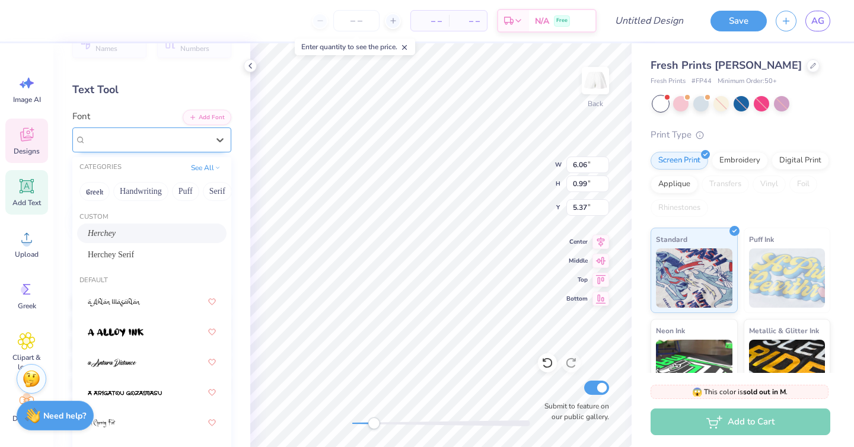
click at [180, 138] on div "Herchey" at bounding box center [147, 140] width 125 height 18
click at [137, 237] on div "Herchey" at bounding box center [152, 233] width 128 height 12
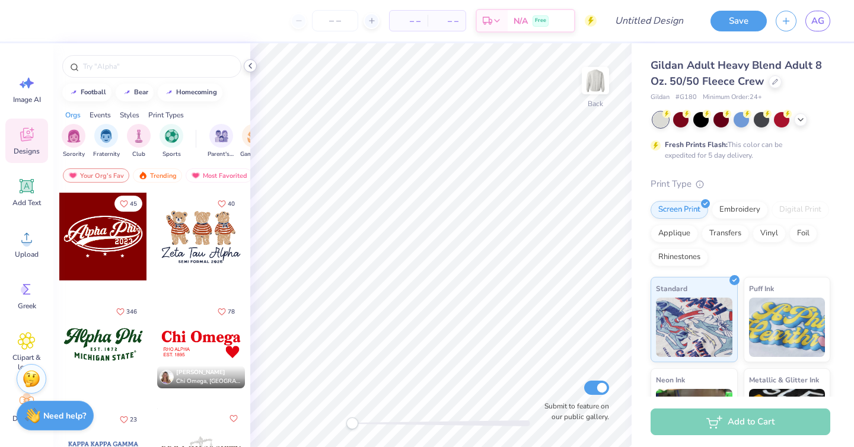
click at [252, 66] on icon at bounding box center [250, 65] width 9 height 9
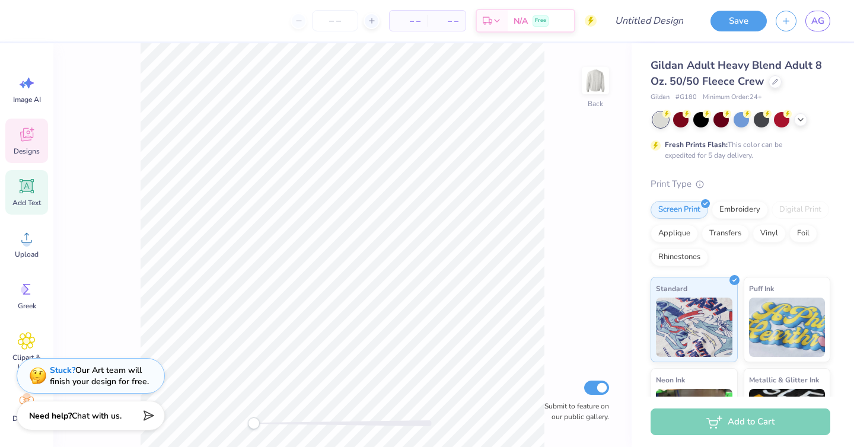
click at [34, 189] on icon at bounding box center [27, 186] width 18 height 18
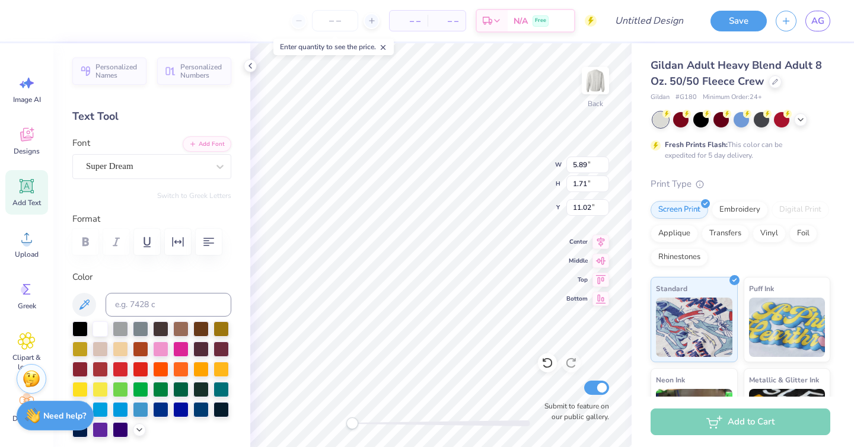
scroll to position [0, 3]
type textarea "Phi Alpha Delta"
click at [151, 161] on div "Super Dream" at bounding box center [147, 166] width 125 height 18
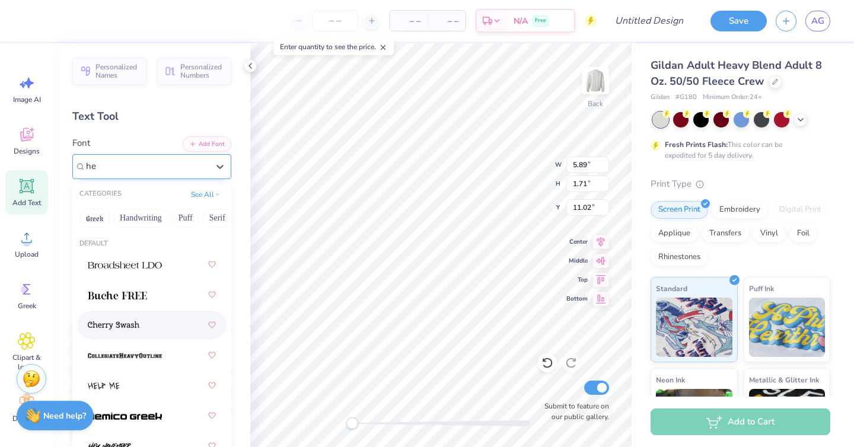
type input "h"
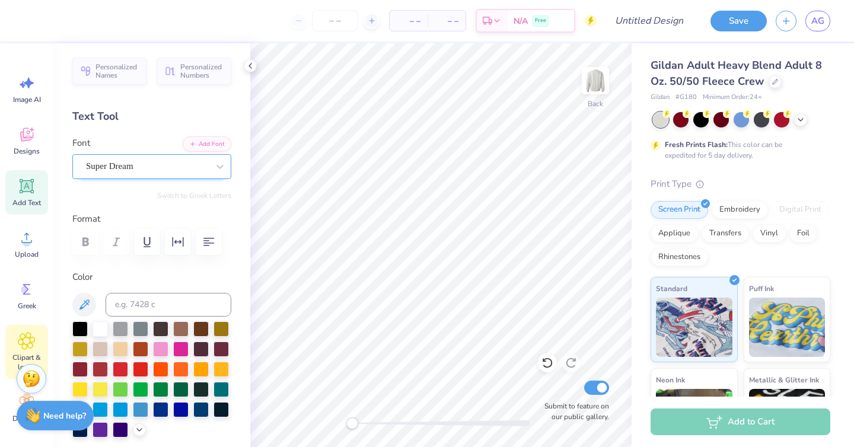
scroll to position [7, 0]
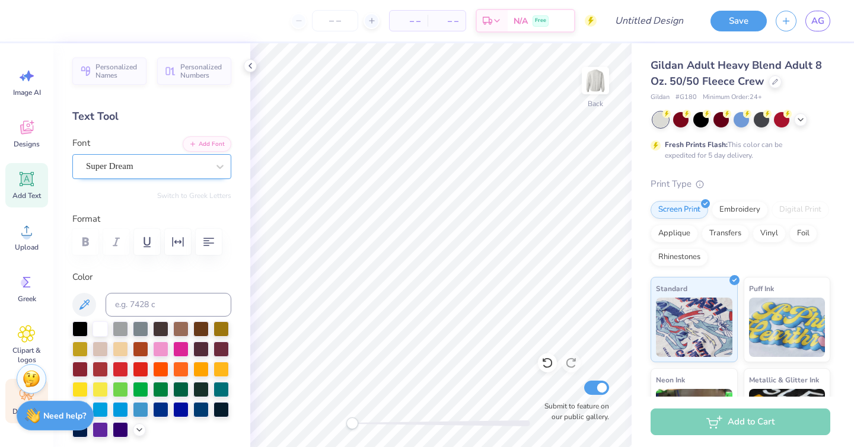
click at [15, 405] on div "Decorate" at bounding box center [26, 401] width 43 height 44
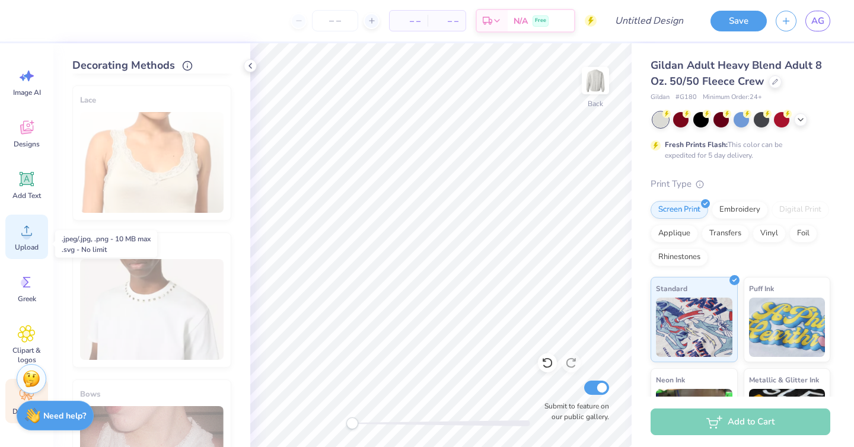
scroll to position [0, 0]
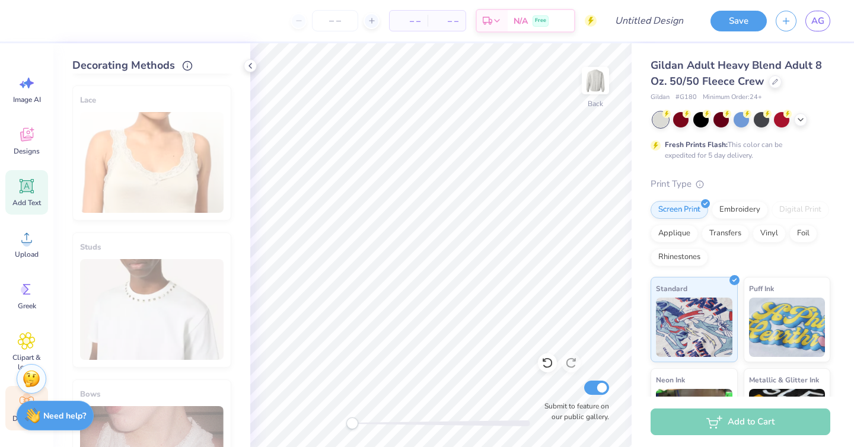
click at [33, 187] on icon at bounding box center [27, 186] width 18 height 18
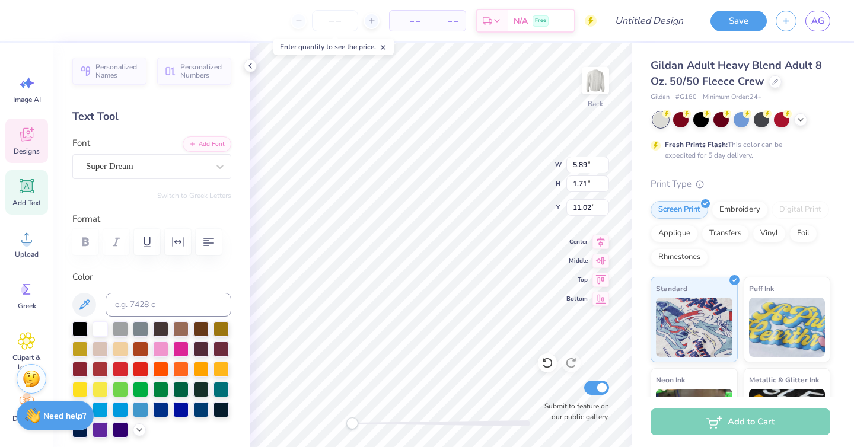
click at [33, 150] on span "Designs" at bounding box center [27, 151] width 26 height 9
click at [44, 150] on div "Designs" at bounding box center [26, 141] width 43 height 44
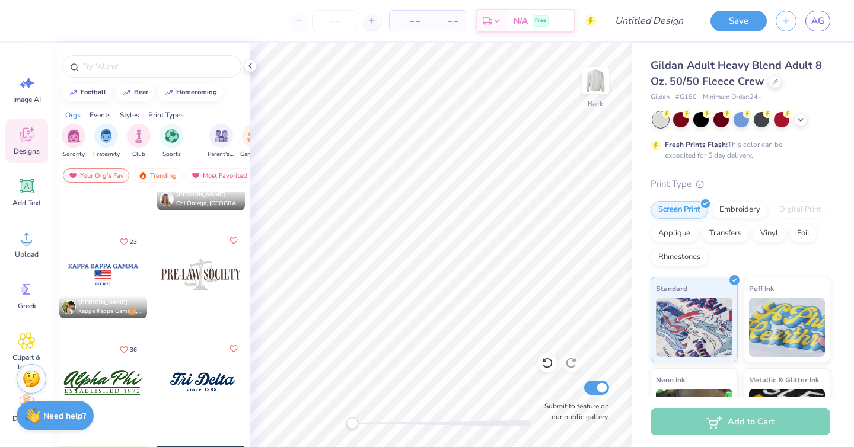
scroll to position [176, 0]
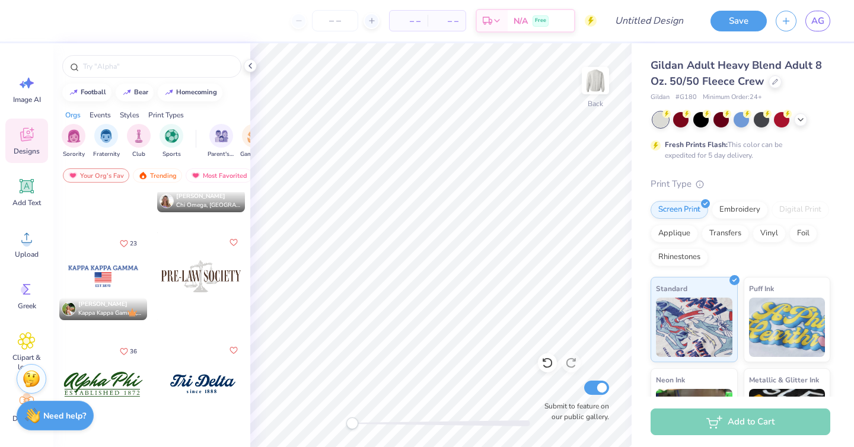
click at [122, 382] on div at bounding box center [103, 385] width 88 height 88
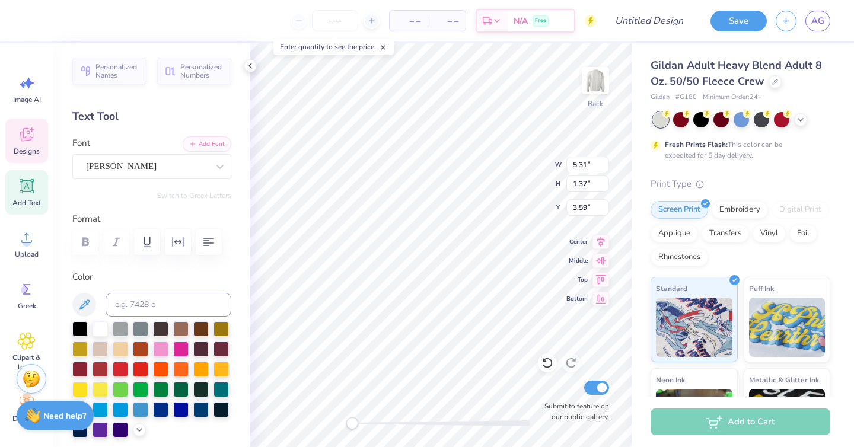
scroll to position [0, 0]
type textarea "A"
type textarea "Phi Alpha Delta"
drag, startPoint x: 347, startPoint y: 421, endPoint x: 392, endPoint y: 420, distance: 45.1
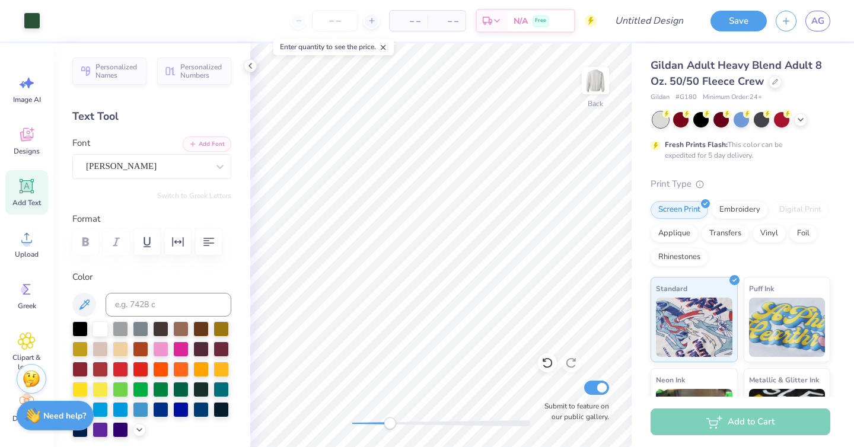
click at [392, 420] on div "Accessibility label" at bounding box center [390, 424] width 12 height 12
type textarea "E S T A B L I S H E D 1 902"
type input "7.11"
type input "1.18"
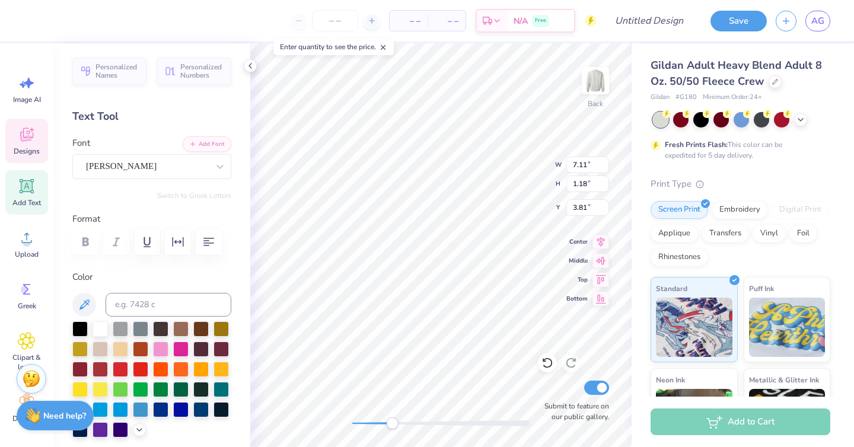
type input "3.81"
type textarea "E S T A B L I S H E D 1902"
click at [105, 428] on div at bounding box center [100, 428] width 15 height 15
click at [119, 429] on div at bounding box center [120, 428] width 15 height 15
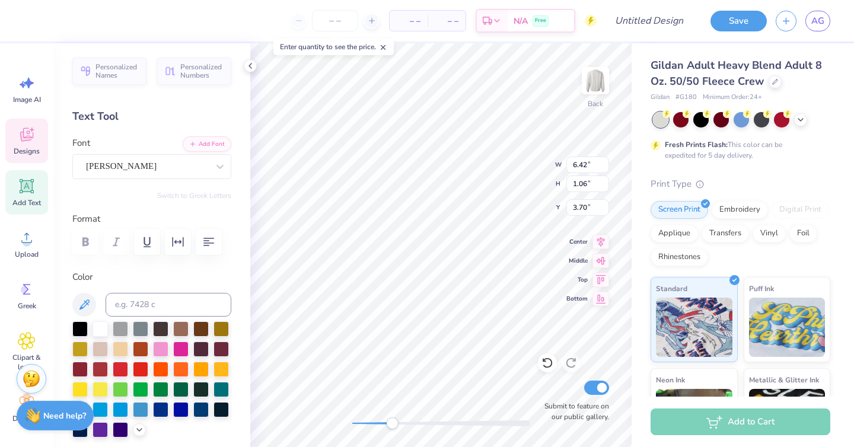
type input "5.07"
type input "0.29"
type input "5.01"
click at [122, 425] on div at bounding box center [120, 428] width 15 height 15
type input "5.07"
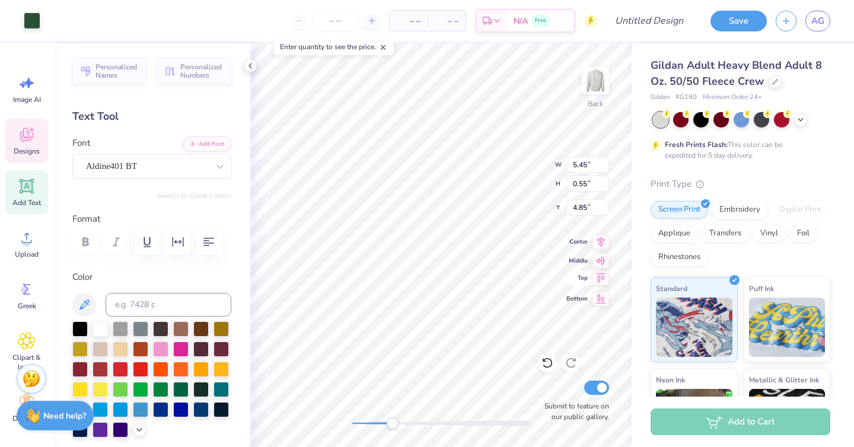
type input "0.29"
type input "5.01"
click at [101, 431] on div at bounding box center [100, 428] width 15 height 15
type input "5.07"
type input "0.29"
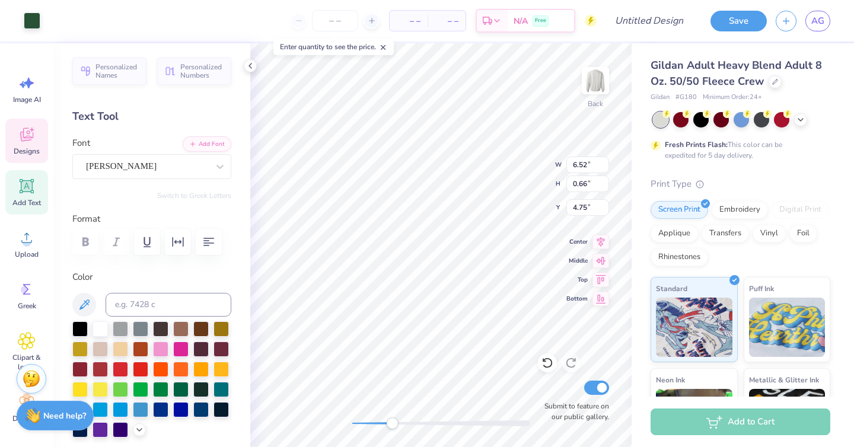
type input "5.07"
click at [103, 428] on div at bounding box center [100, 428] width 15 height 15
click at [116, 428] on div at bounding box center [120, 428] width 15 height 15
click at [120, 436] on div at bounding box center [120, 428] width 15 height 15
click at [120, 434] on div at bounding box center [120, 428] width 15 height 15
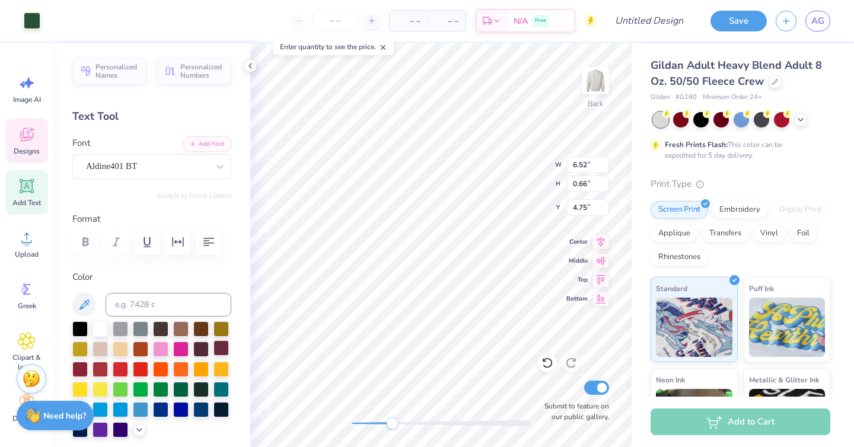
type input "5.07"
type input "0.29"
type input "5.07"
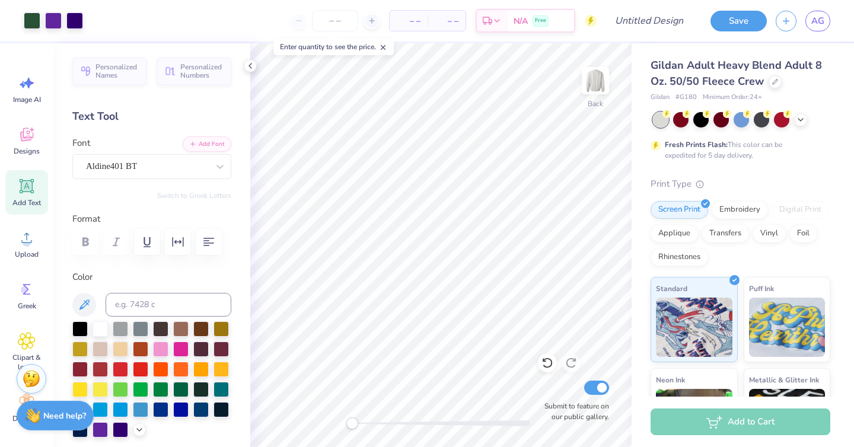
click at [342, 416] on div "Back Submit to feature on our public gallery." at bounding box center [440, 245] width 381 height 404
click at [731, 26] on button "Save" at bounding box center [739, 19] width 56 height 21
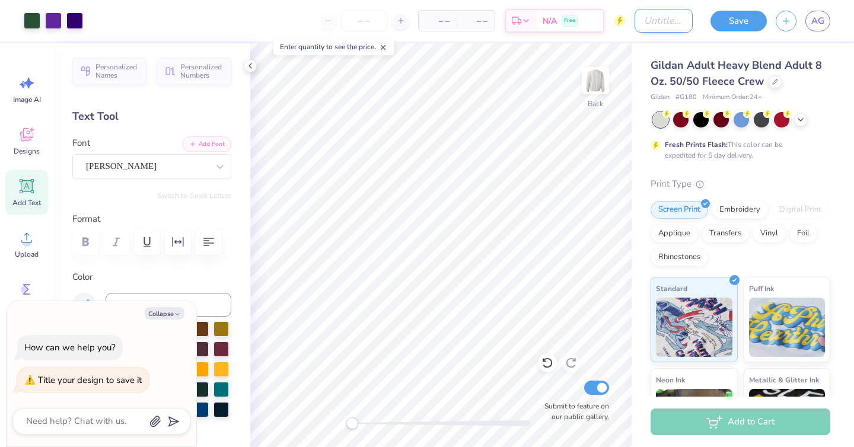
type textarea "x"
click at [644, 19] on input "Design Title" at bounding box center [664, 21] width 58 height 24
type input "p"
type textarea "x"
type input "ph"
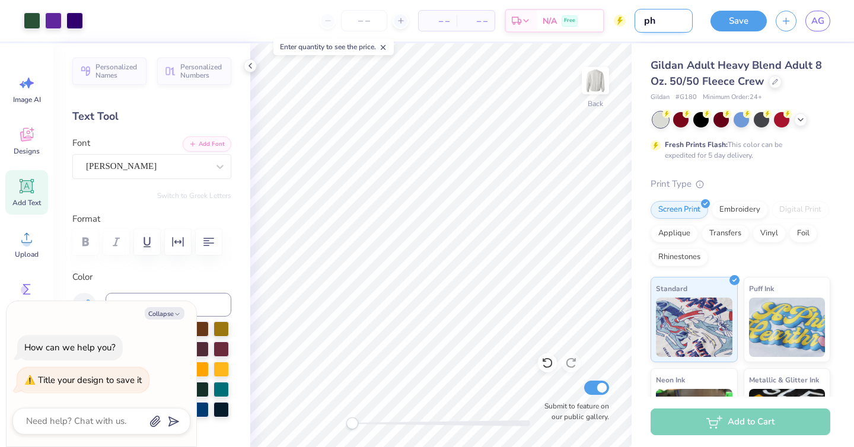
type textarea "x"
type input "phi"
type textarea "x"
type input "ph"
type textarea "x"
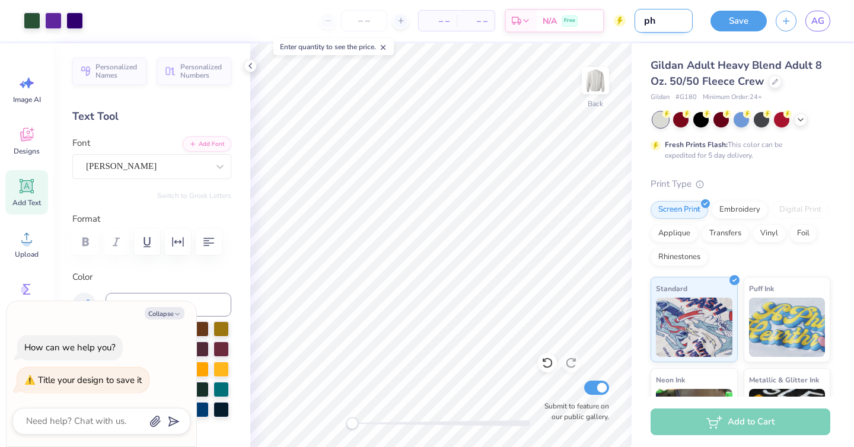
type input "p"
type textarea "x"
type input "a"
type textarea "x"
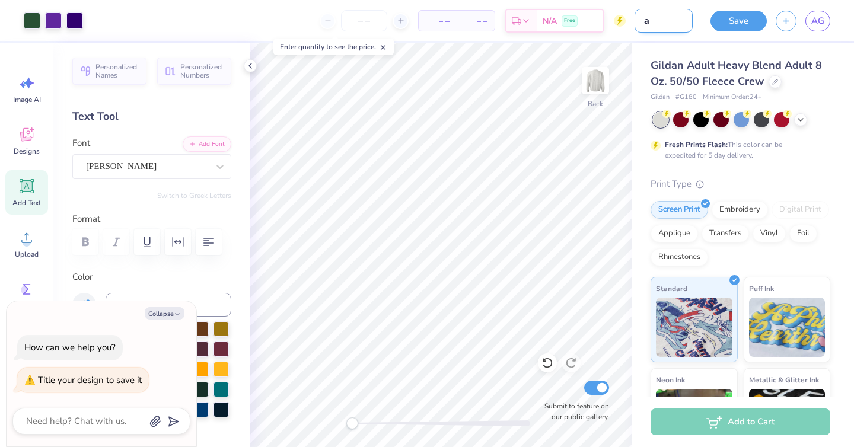
type input "ad"
type textarea "x"
type input "a"
type textarea "x"
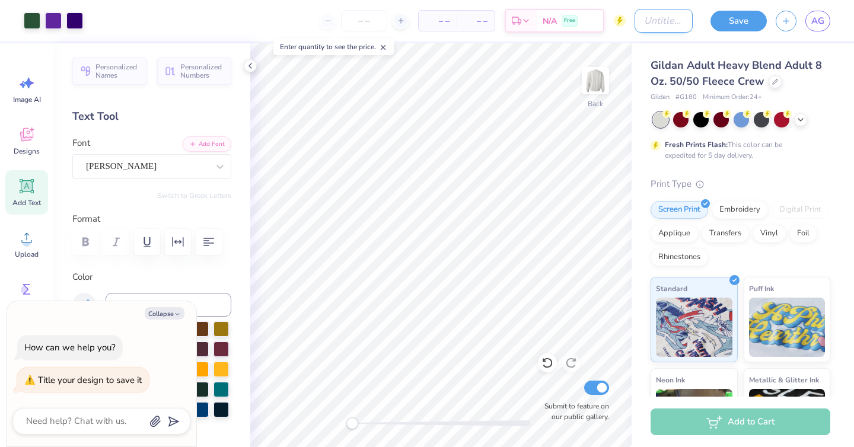
type input "p"
type textarea "x"
type input "pa"
type textarea "x"
type input "pad"
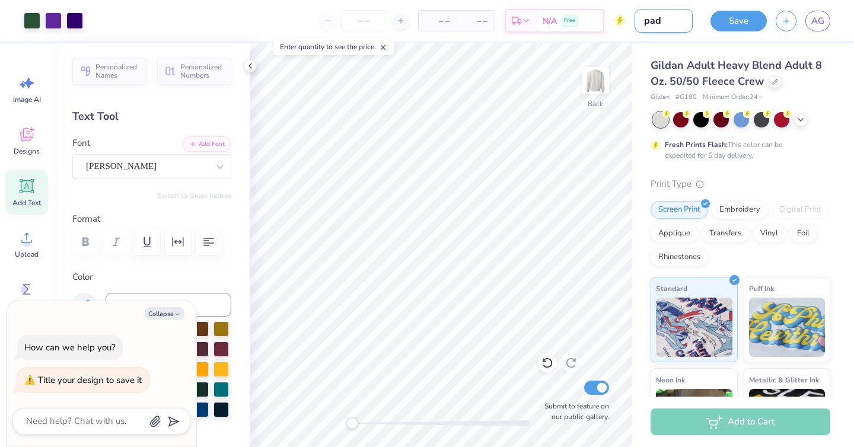
type textarea "x"
type input "pad"
click at [745, 24] on button "Save" at bounding box center [739, 19] width 56 height 21
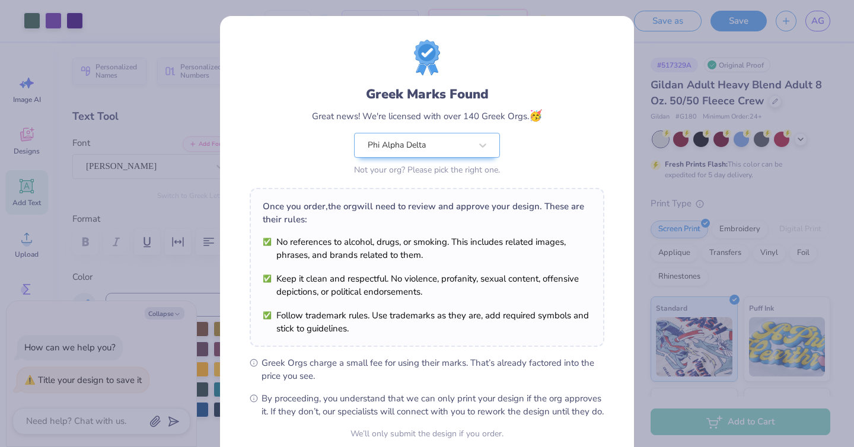
scroll to position [108, 0]
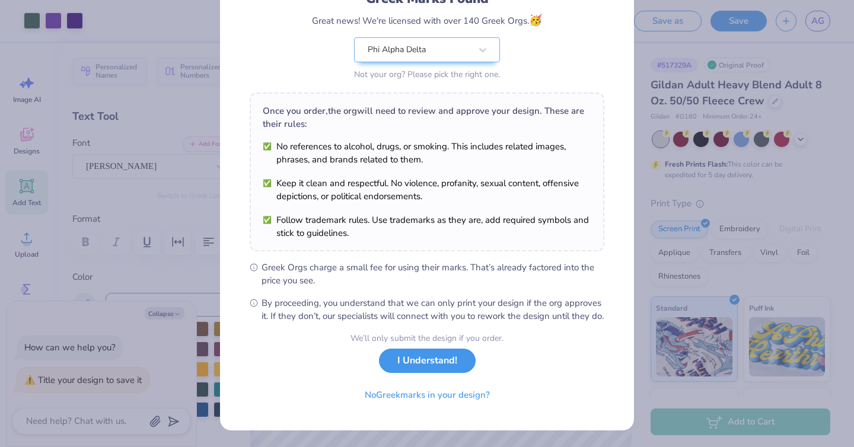
click at [406, 361] on button "I Understand!" at bounding box center [427, 361] width 97 height 24
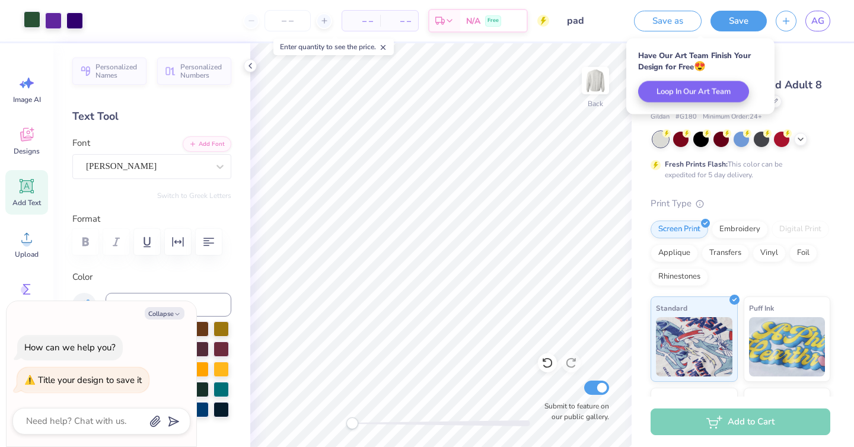
click at [32, 20] on div at bounding box center [32, 19] width 17 height 17
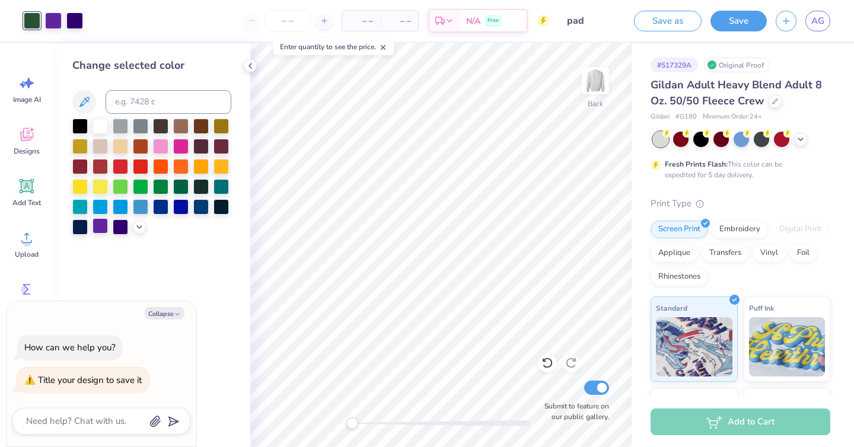
click at [97, 226] on div at bounding box center [100, 225] width 15 height 15
click at [172, 311] on button "Collapse" at bounding box center [165, 313] width 40 height 12
type textarea "x"
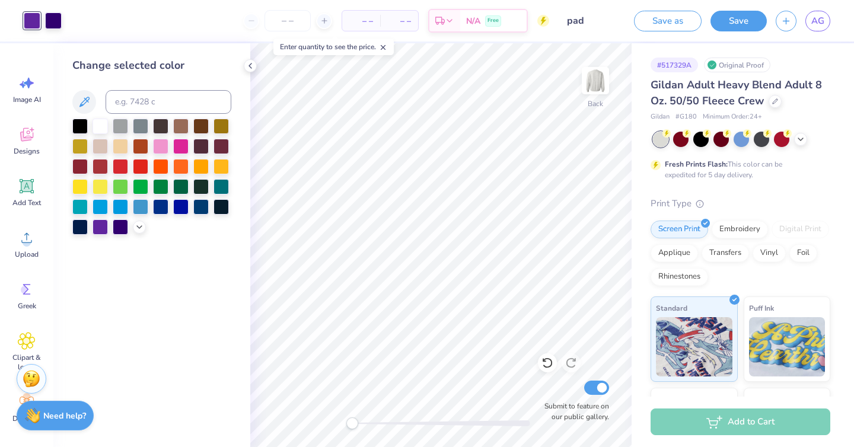
click at [240, 72] on div "Change selected color" at bounding box center [151, 245] width 197 height 404
click at [736, 26] on button "Save" at bounding box center [739, 19] width 56 height 21
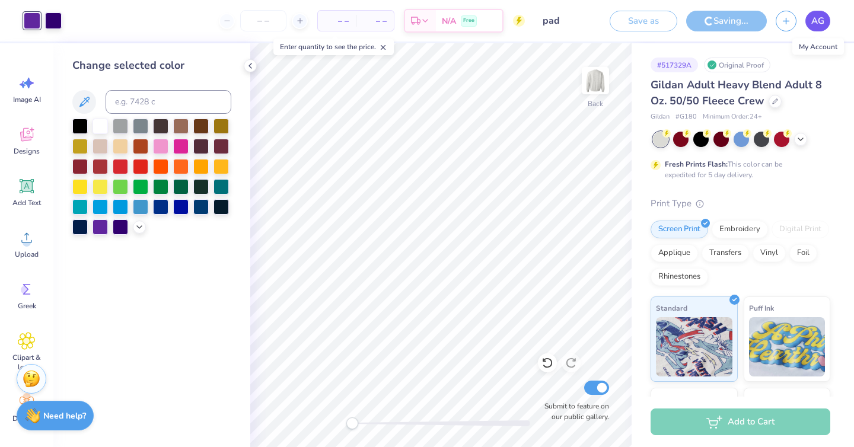
click at [817, 26] on span "AG" at bounding box center [818, 21] width 13 height 14
